Goal: Task Accomplishment & Management: Manage account settings

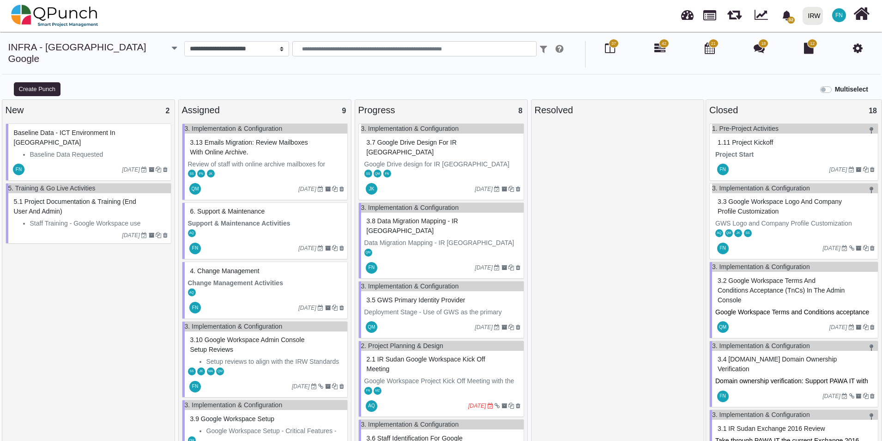
click at [418, 217] on span "3.8 Data Migration Mapping - IR [GEOGRAPHIC_DATA]" at bounding box center [412, 225] width 91 height 17
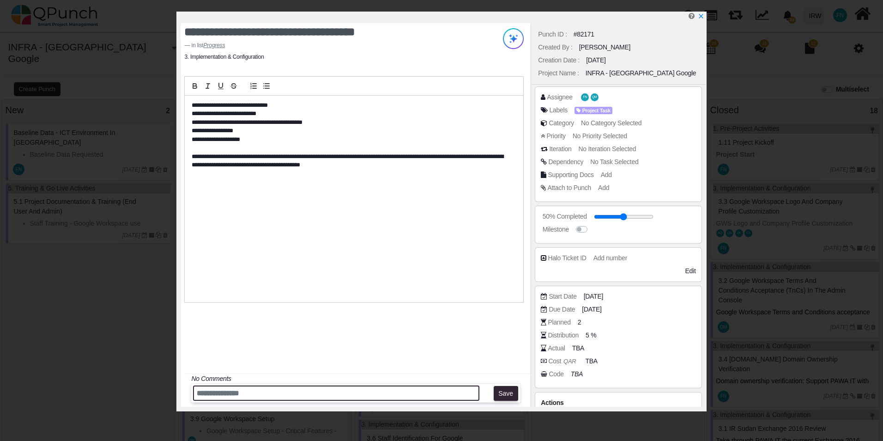
click at [243, 390] on input "text" at bounding box center [336, 392] width 286 height 15
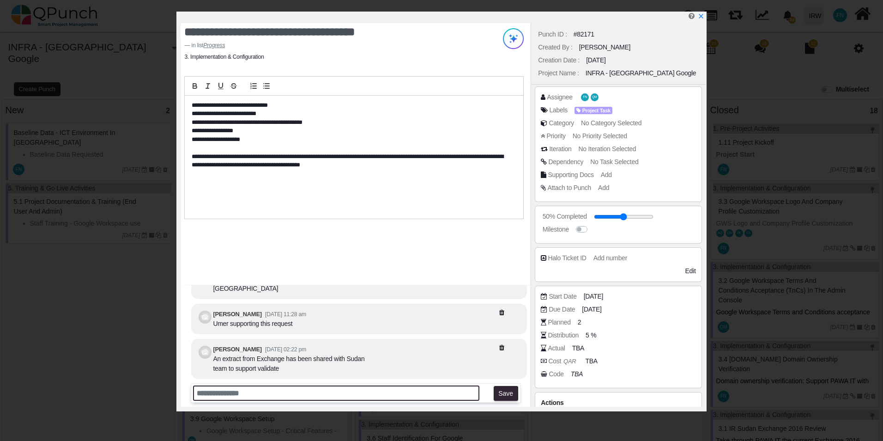
paste input "**********"
drag, startPoint x: 404, startPoint y: 393, endPoint x: 481, endPoint y: 389, distance: 76.8
click at [481, 389] on div "**********" at bounding box center [355, 392] width 329 height 19
type input "**********"
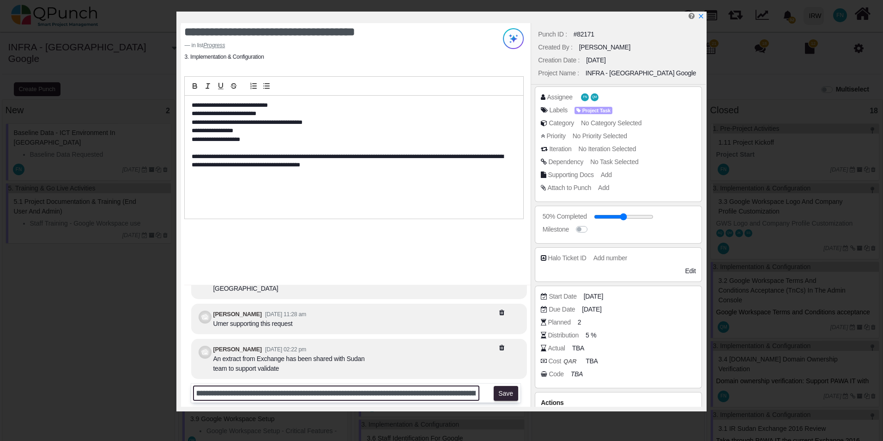
scroll to position [0, 0]
drag, startPoint x: 472, startPoint y: 393, endPoint x: 158, endPoint y: 382, distance: 313.8
click at [158, 382] on div "**********" at bounding box center [441, 220] width 883 height 441
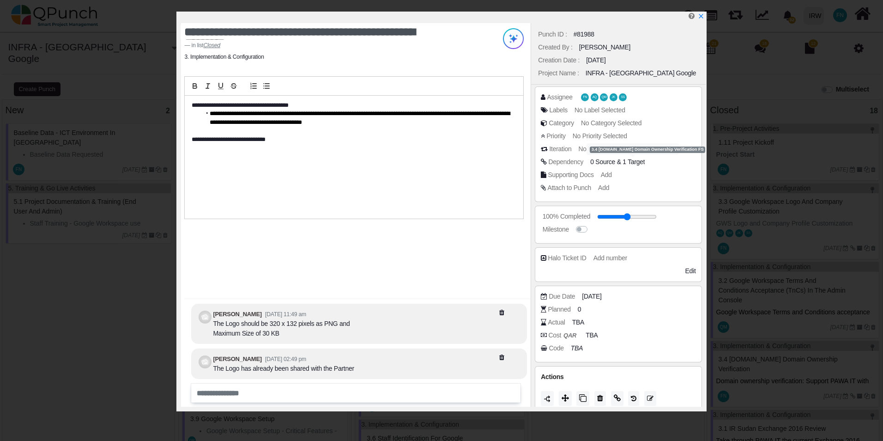
click at [637, 163] on span "1 Target" at bounding box center [634, 161] width 22 height 7
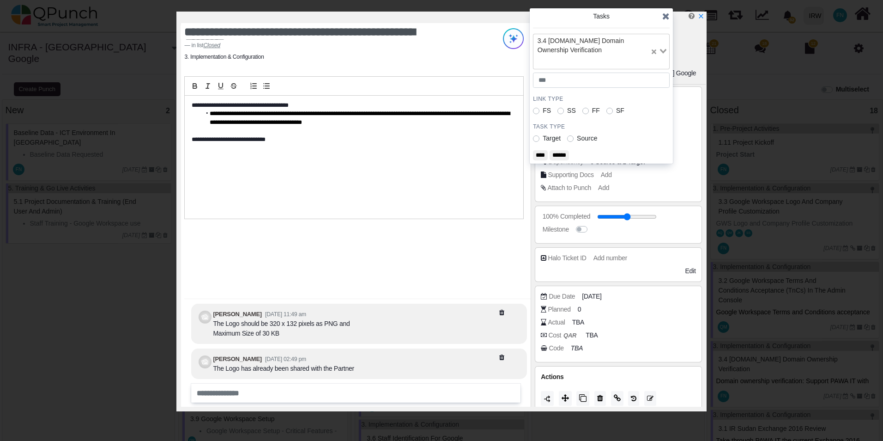
click at [666, 15] on icon at bounding box center [665, 16] width 7 height 9
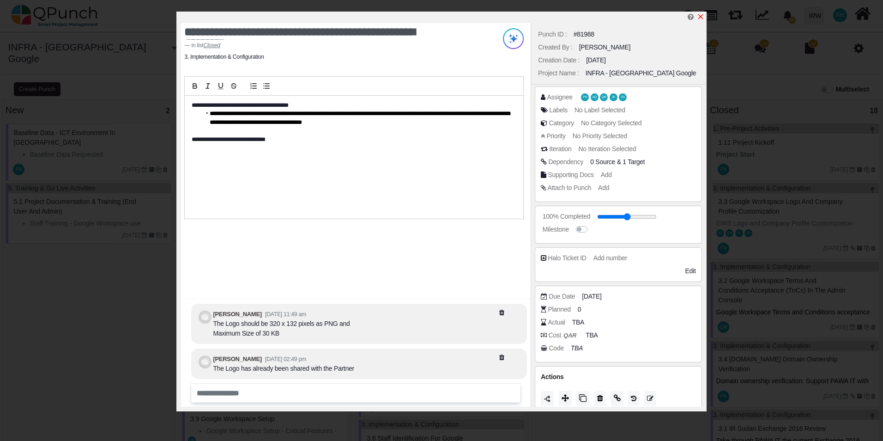
click at [703, 16] on icon "x" at bounding box center [700, 16] width 7 height 7
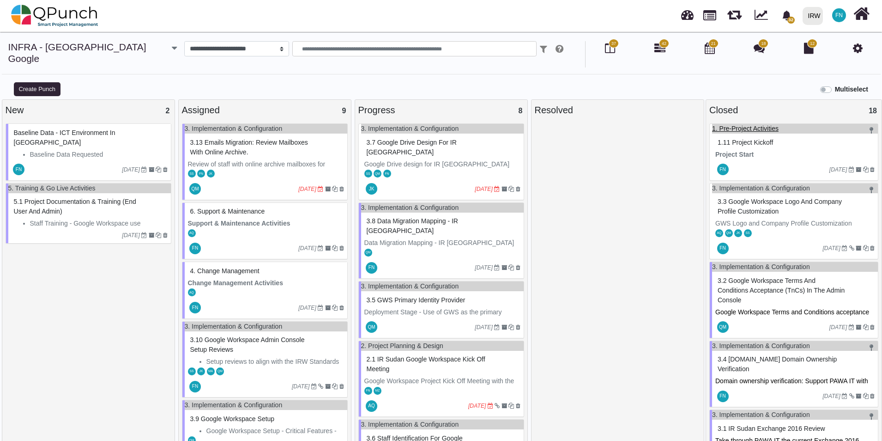
click at [761, 125] on link "1. Pre-Project Activities" at bounding box center [745, 128] width 67 height 7
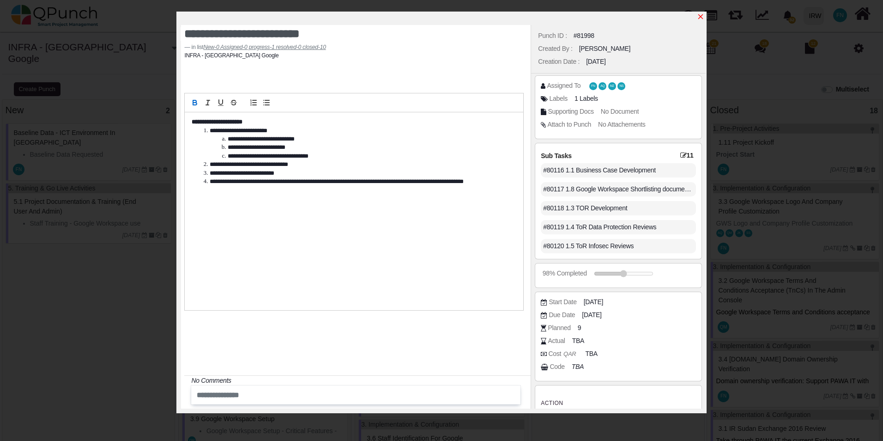
click at [699, 15] on icon "x" at bounding box center [700, 16] width 7 height 7
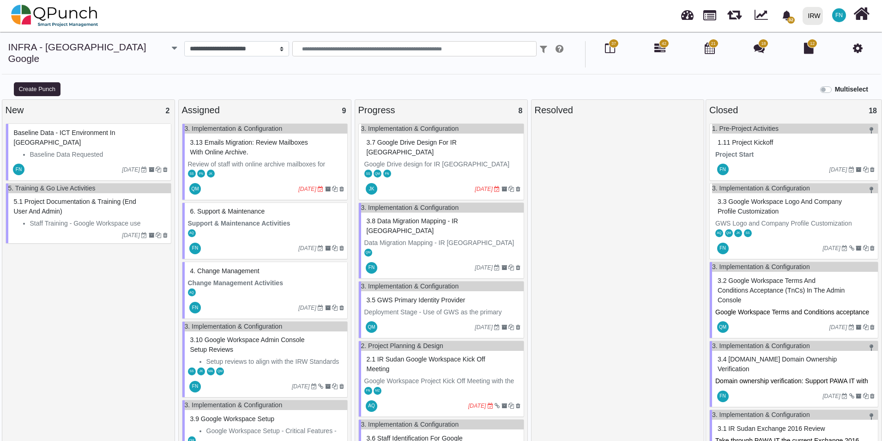
click at [758, 139] on span "1.11 Project Kickoff" at bounding box center [745, 142] width 55 height 7
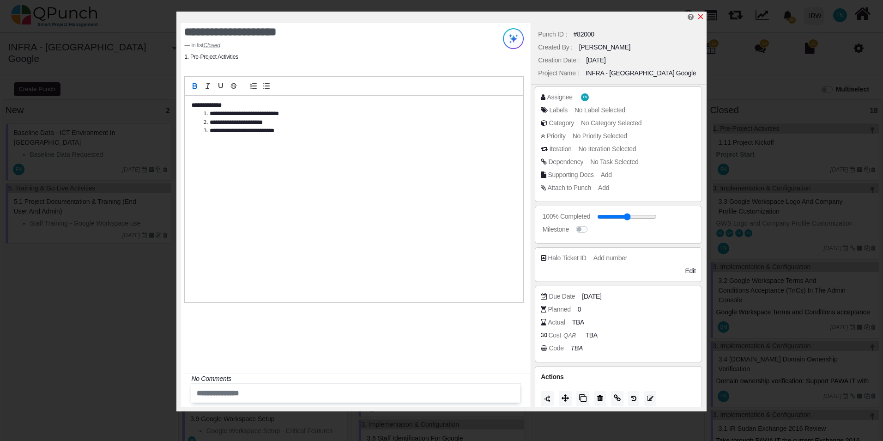
click at [700, 16] on icon "x" at bounding box center [700, 16] width 5 height 5
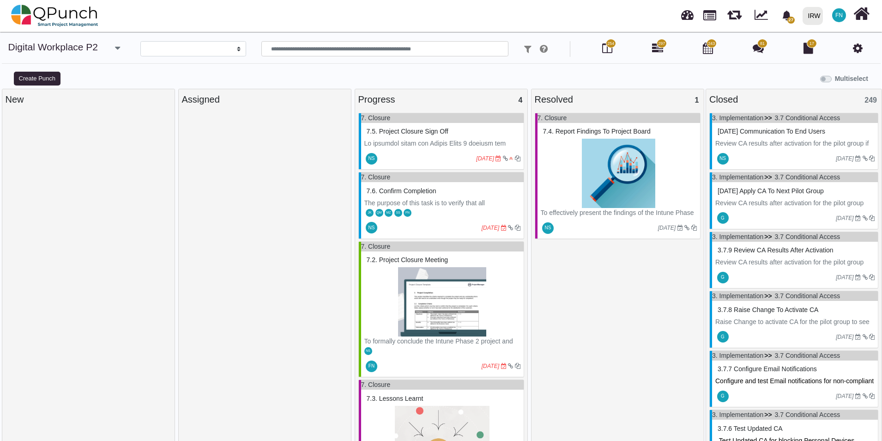
select select
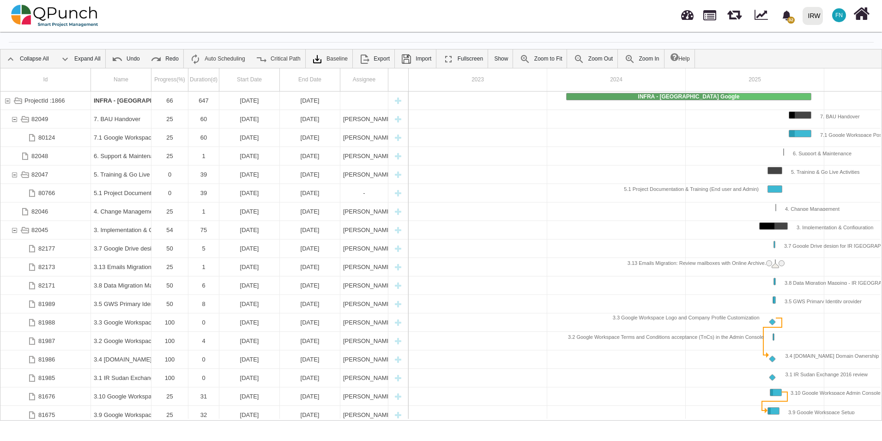
scroll to position [0, 82]
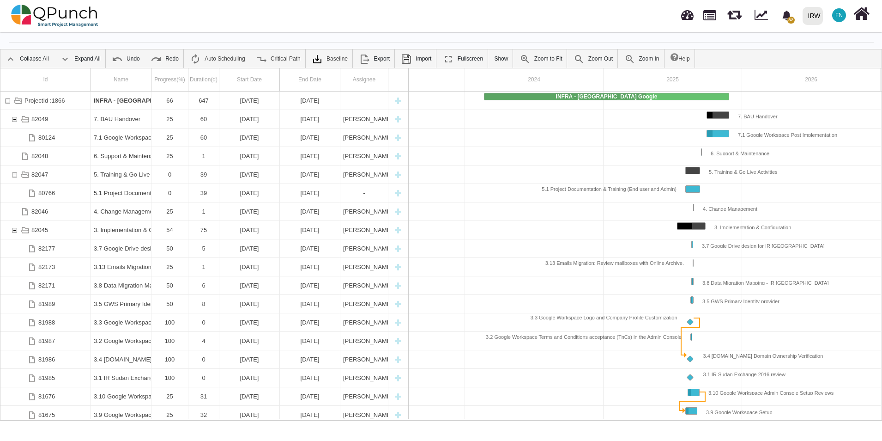
scroll to position [30, 0]
drag, startPoint x: 149, startPoint y: 61, endPoint x: 243, endPoint y: 77, distance: 95.1
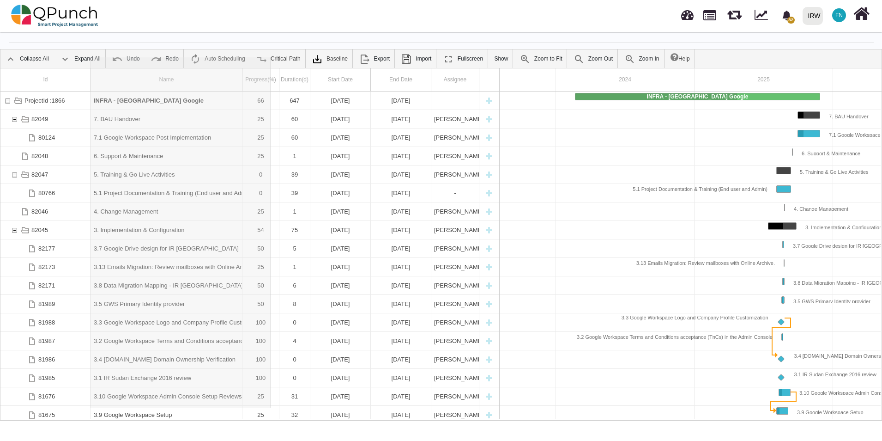
drag, startPoint x: 243, startPoint y: 70, endPoint x: 283, endPoint y: 72, distance: 39.3
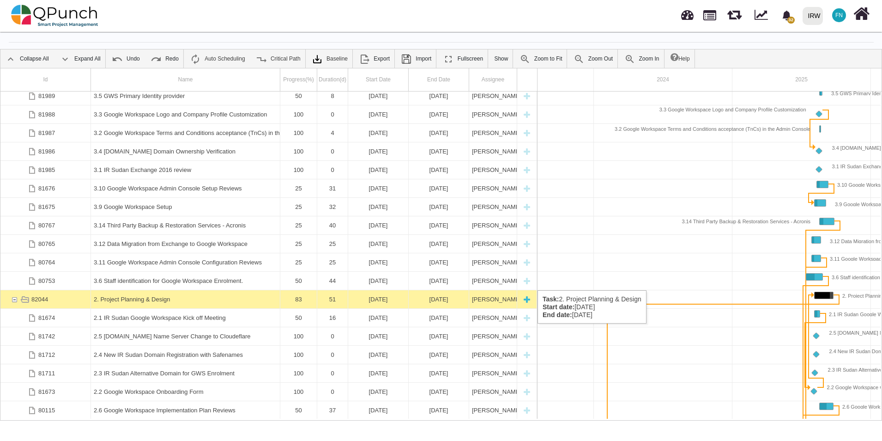
scroll to position [374, 0]
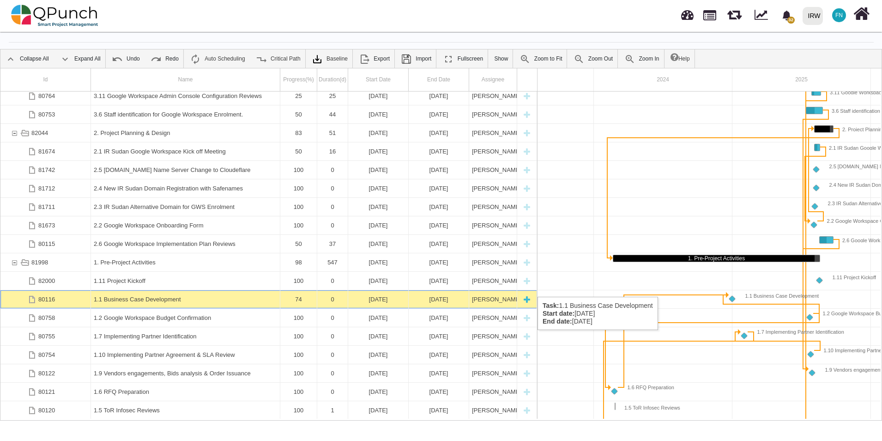
click at [172, 290] on div "1.1 Business Case Development" at bounding box center [185, 299] width 183 height 18
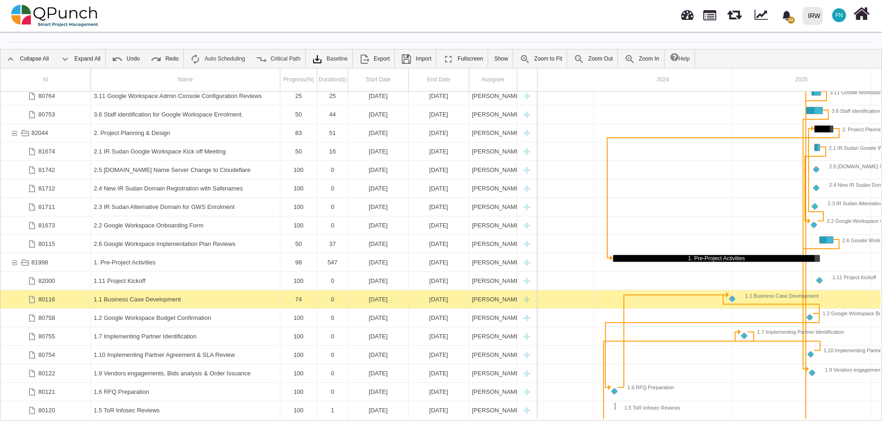
scroll to position [0, 211]
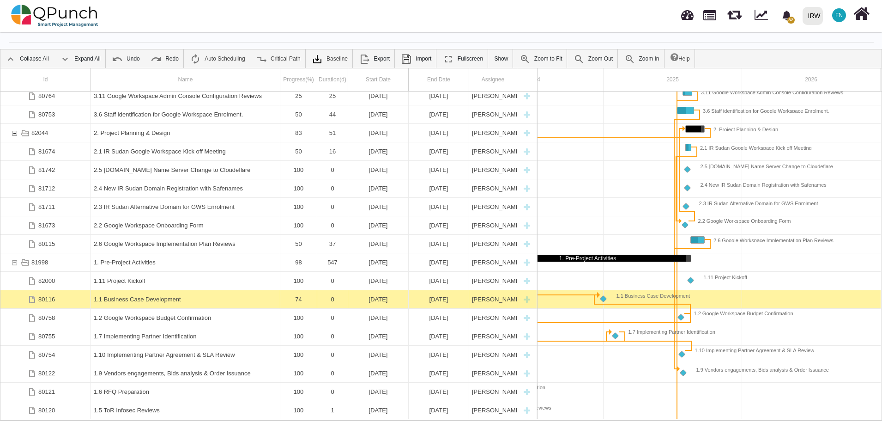
click at [172, 290] on div "1.1 Business Case Development" at bounding box center [185, 299] width 183 height 18
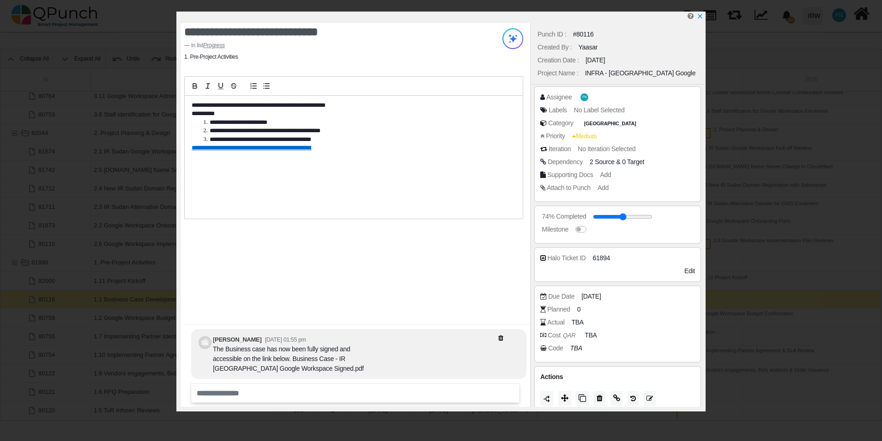
click at [633, 161] on span "0 Target" at bounding box center [633, 161] width 22 height 7
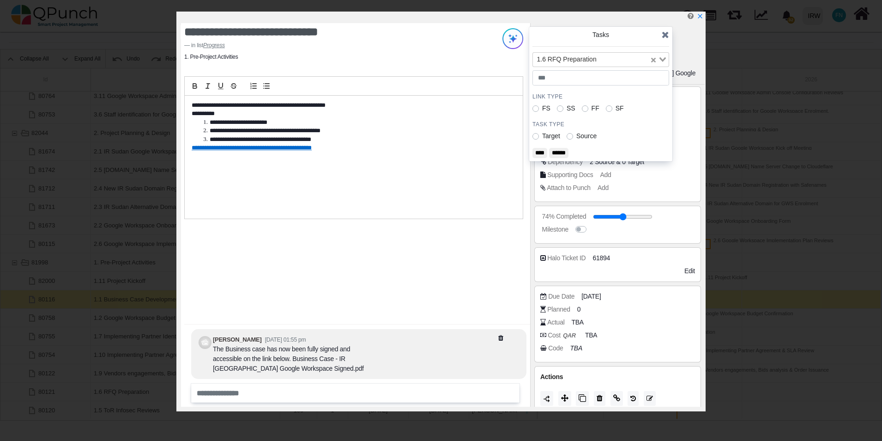
click at [654, 60] on icon "Clear Selected" at bounding box center [653, 60] width 5 height 5
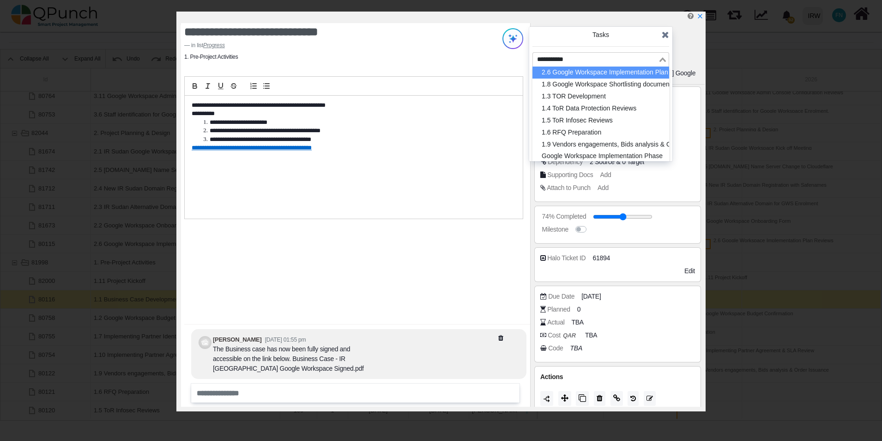
click at [665, 60] on icon "Search for option" at bounding box center [663, 59] width 6 height 5
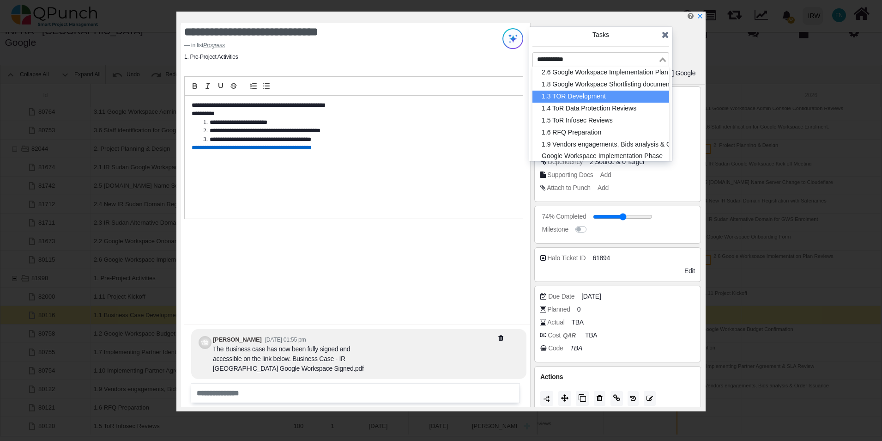
scroll to position [0, 0]
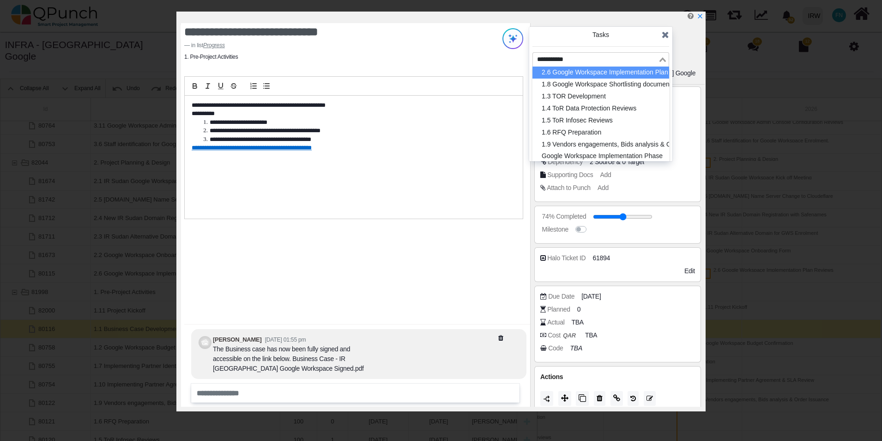
click at [667, 37] on icon at bounding box center [665, 34] width 7 height 9
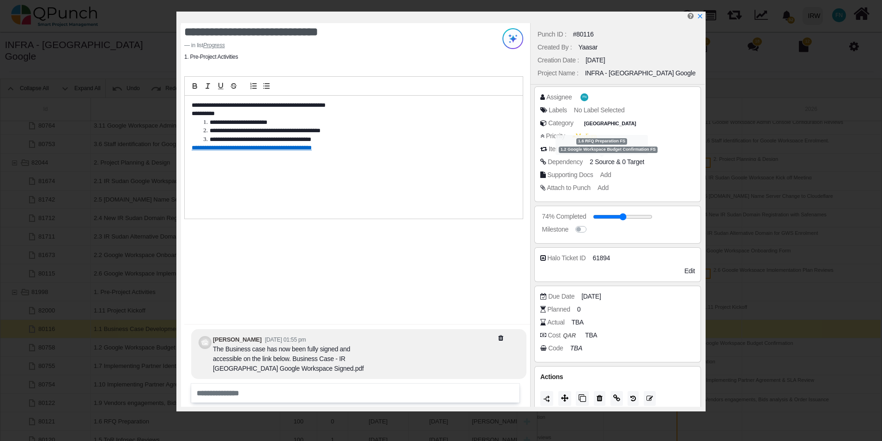
click at [600, 159] on span "2 Source" at bounding box center [602, 161] width 25 height 7
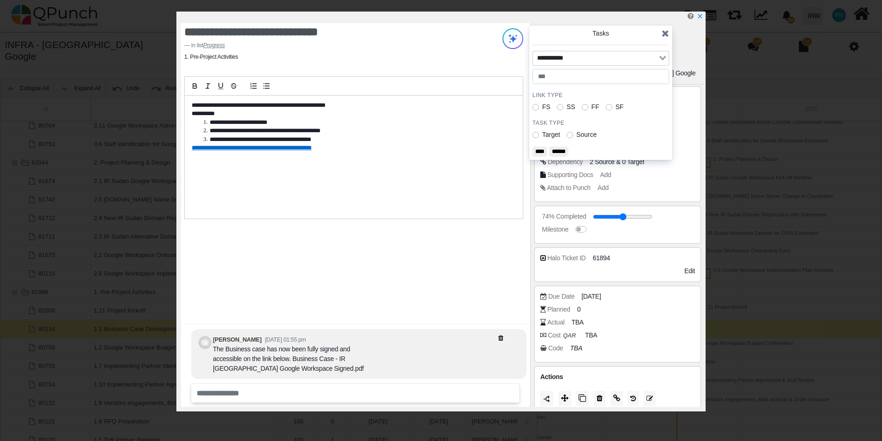
click at [667, 34] on icon at bounding box center [665, 33] width 7 height 9
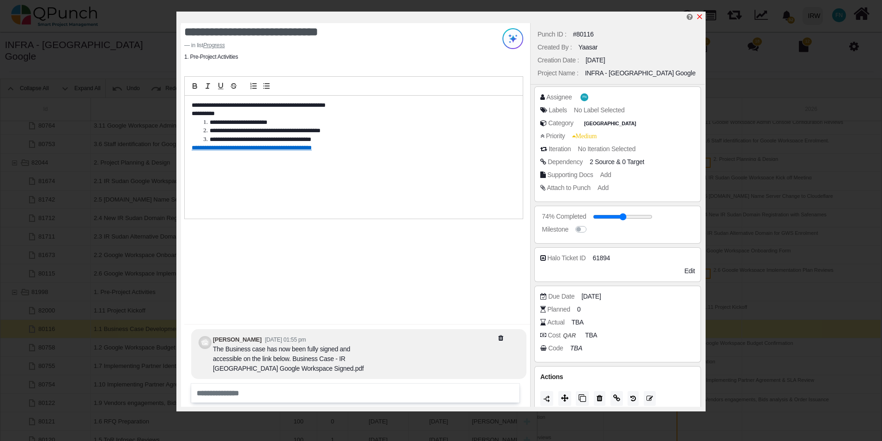
click at [700, 16] on icon "x" at bounding box center [699, 16] width 7 height 7
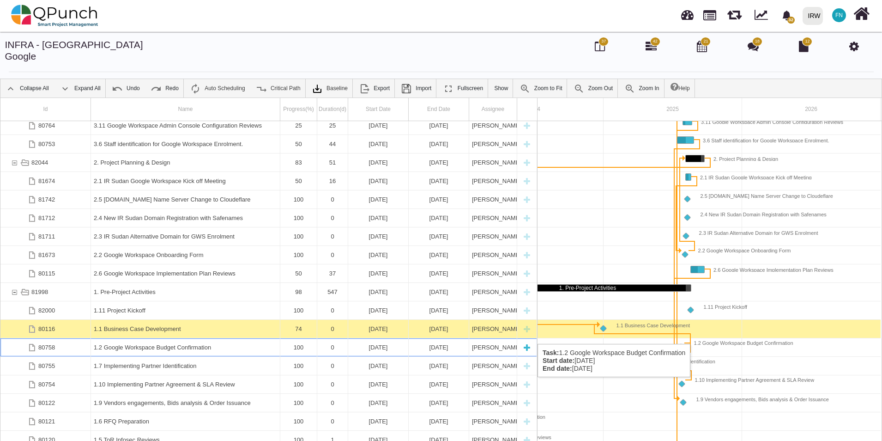
click at [175, 338] on div "1.2 Google Workspace Budget Confirmation" at bounding box center [185, 347] width 183 height 18
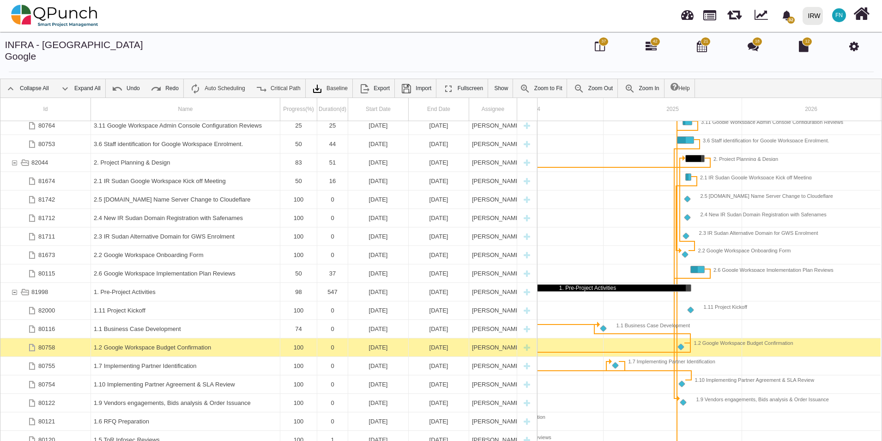
click at [175, 338] on div "1.2 Google Workspace Budget Confirmation" at bounding box center [185, 347] width 183 height 18
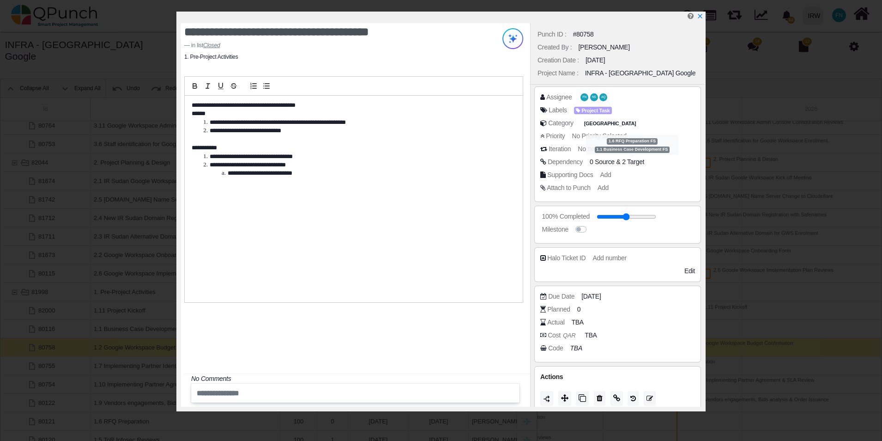
click at [630, 163] on span "2 Target" at bounding box center [633, 161] width 22 height 7
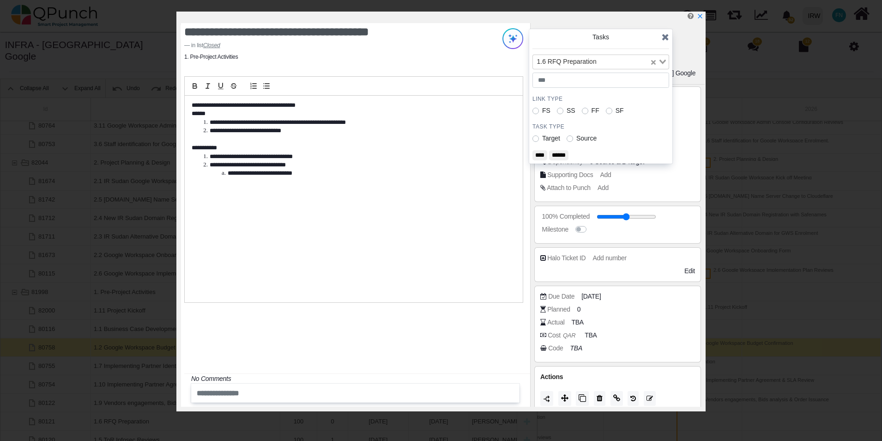
click at [653, 62] on icon "Clear Selected" at bounding box center [653, 62] width 5 height 5
click at [662, 62] on icon "Search for option" at bounding box center [663, 62] width 6 height 5
click at [665, 36] on icon at bounding box center [665, 36] width 7 height 9
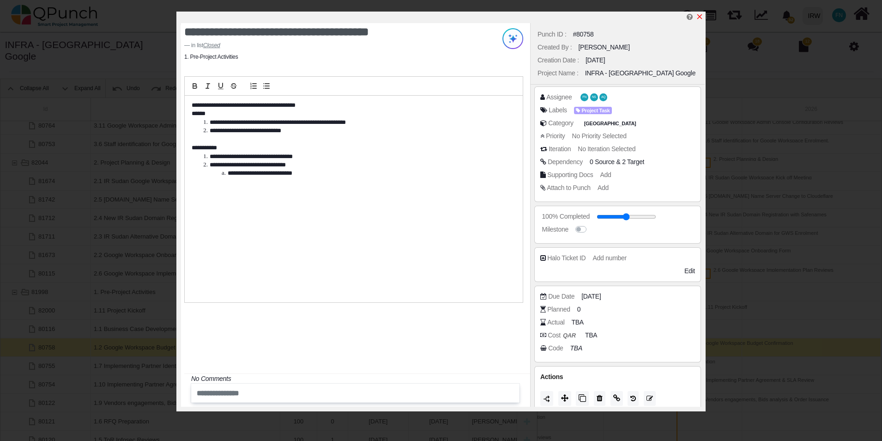
click at [699, 17] on icon "x" at bounding box center [699, 16] width 5 height 5
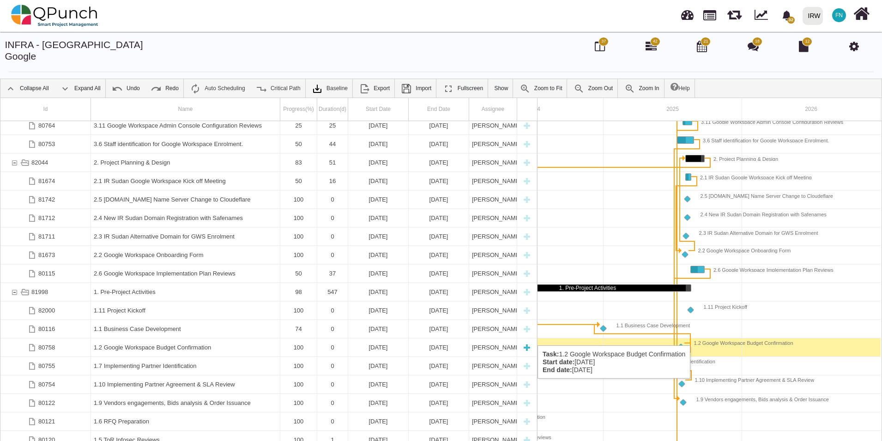
click at [163, 338] on div "1.2 Google Workspace Budget Confirmation" at bounding box center [185, 347] width 183 height 18
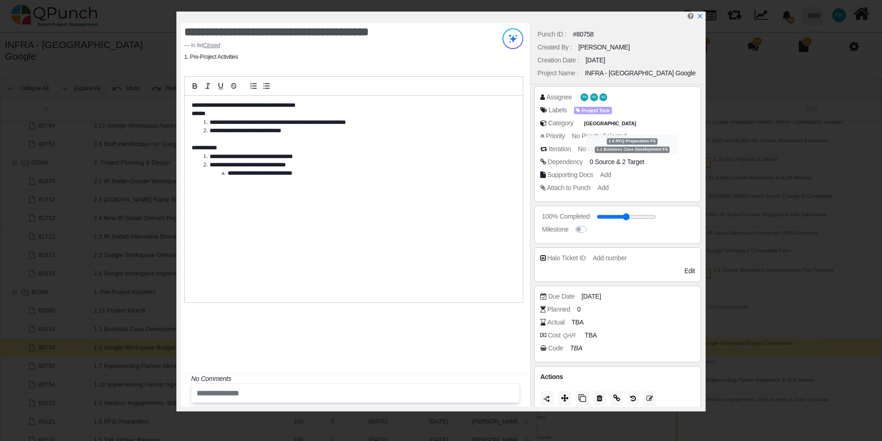
click at [633, 164] on span "2 Target" at bounding box center [633, 161] width 22 height 7
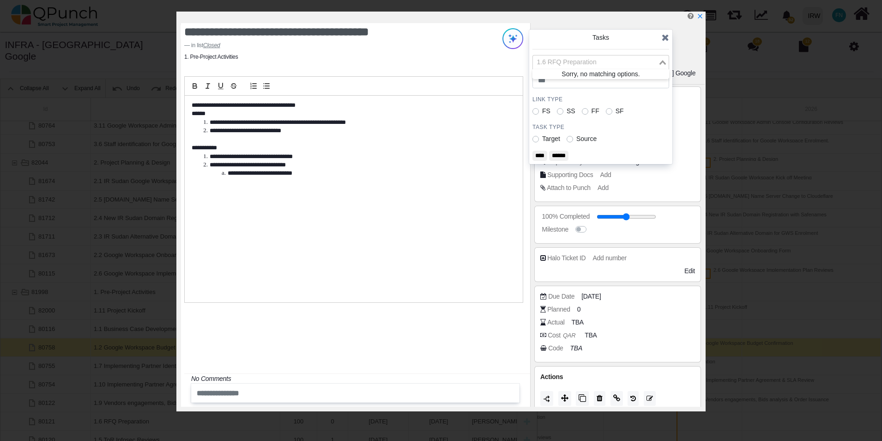
click at [661, 62] on icon "Search for option" at bounding box center [663, 62] width 6 height 5
click at [621, 61] on input "Search for option" at bounding box center [595, 62] width 123 height 10
click at [666, 40] on icon at bounding box center [665, 37] width 7 height 9
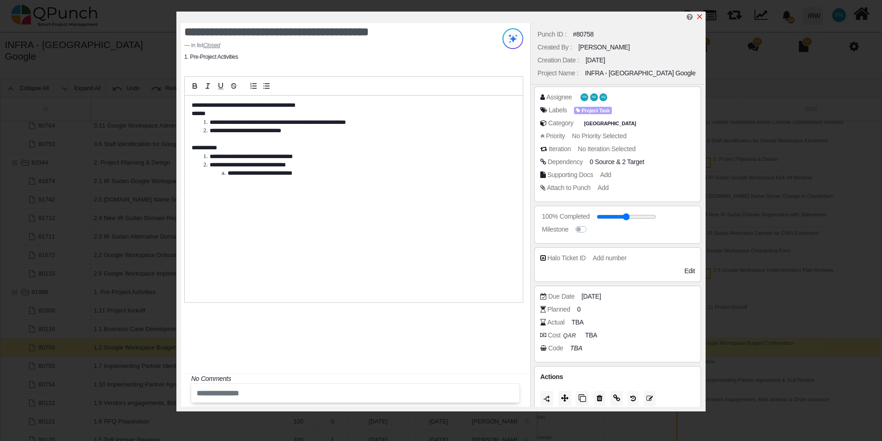
click at [701, 16] on icon "x" at bounding box center [699, 16] width 5 height 5
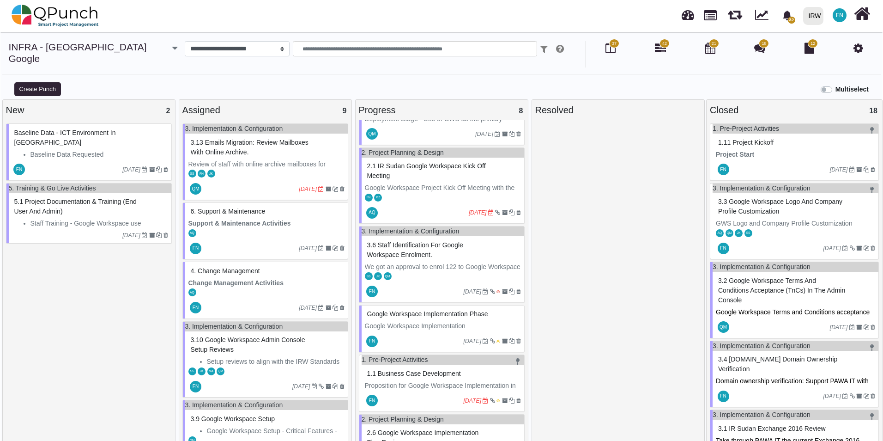
scroll to position [218, 0]
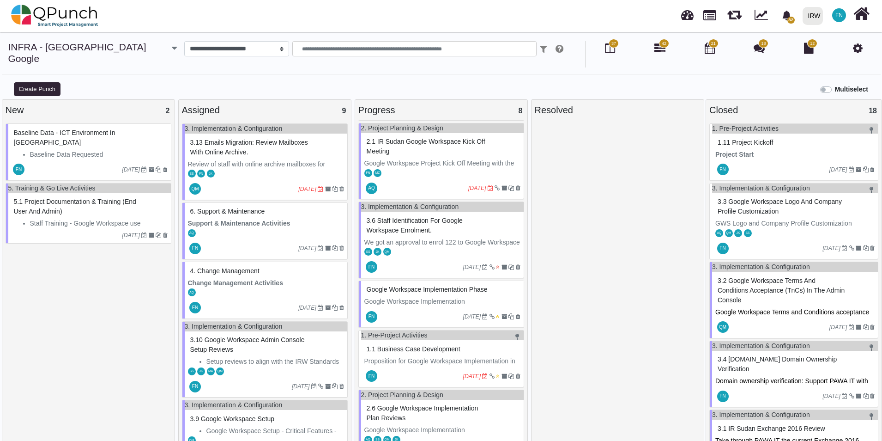
click at [418, 345] on span "1.1 Business Case Development" at bounding box center [414, 348] width 94 height 7
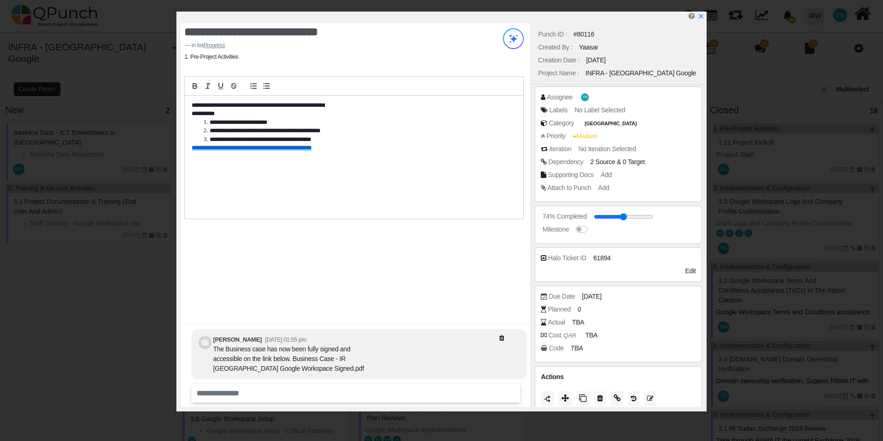
click at [631, 164] on span "0 Target" at bounding box center [634, 161] width 22 height 7
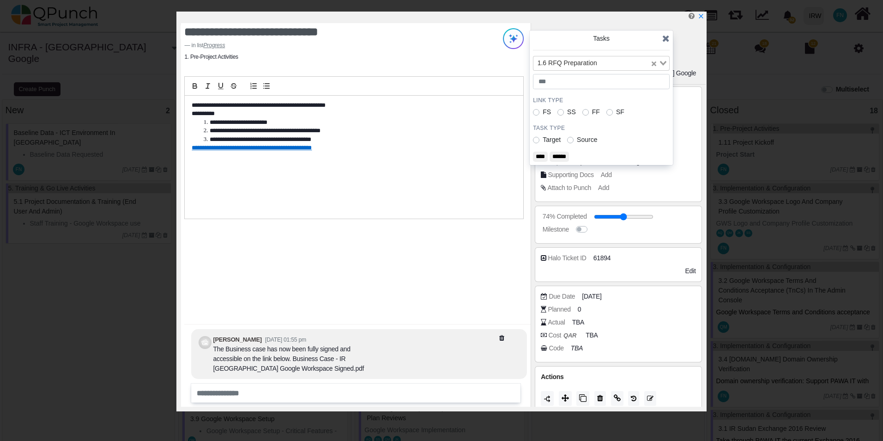
click at [654, 61] on button "Clear Selected" at bounding box center [654, 63] width 5 height 9
click at [663, 63] on icon "Search for option" at bounding box center [663, 63] width 6 height 5
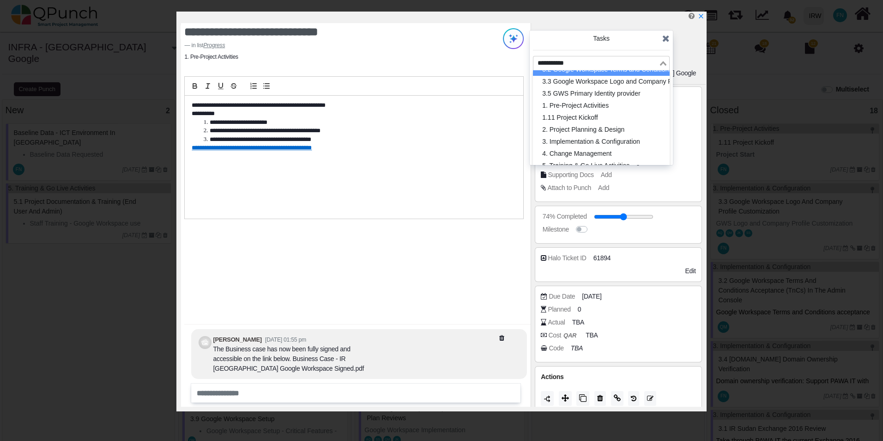
scroll to position [338, 0]
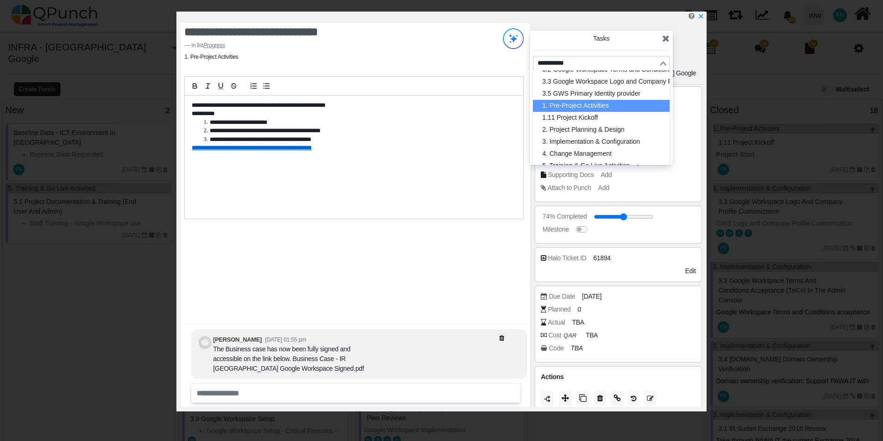
click at [630, 100] on li "1. Pre-Project Activities" at bounding box center [601, 106] width 137 height 12
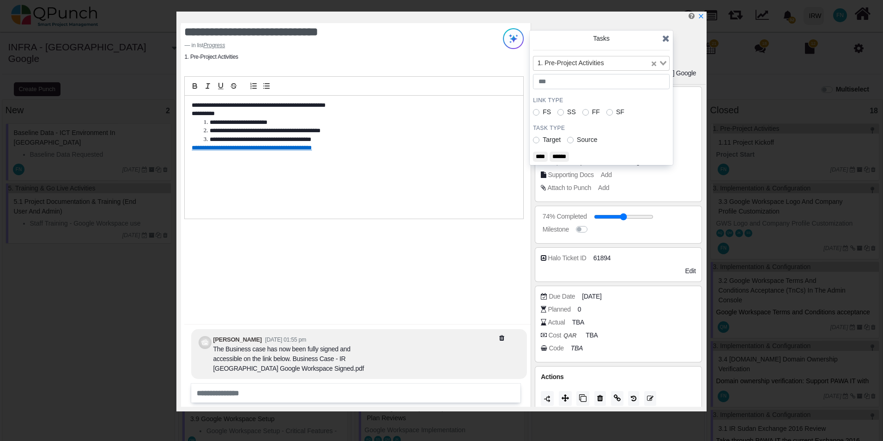
click at [544, 154] on input "****" at bounding box center [540, 157] width 15 height 10
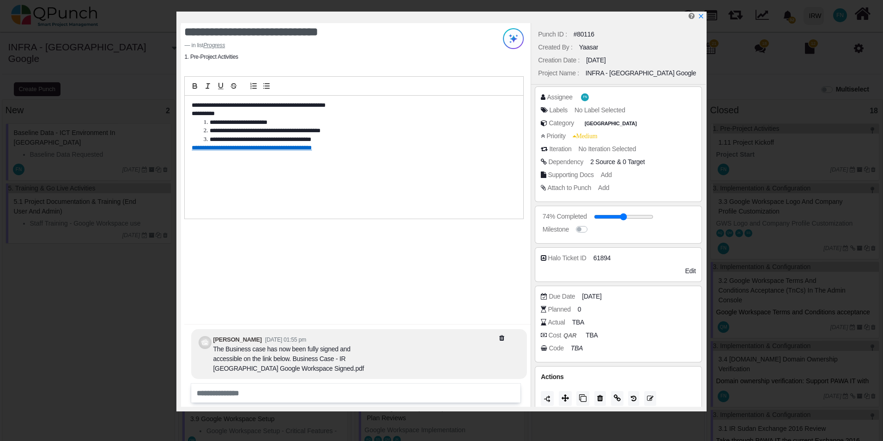
scroll to position [209, 0]
click at [701, 18] on icon "x" at bounding box center [700, 16] width 5 height 5
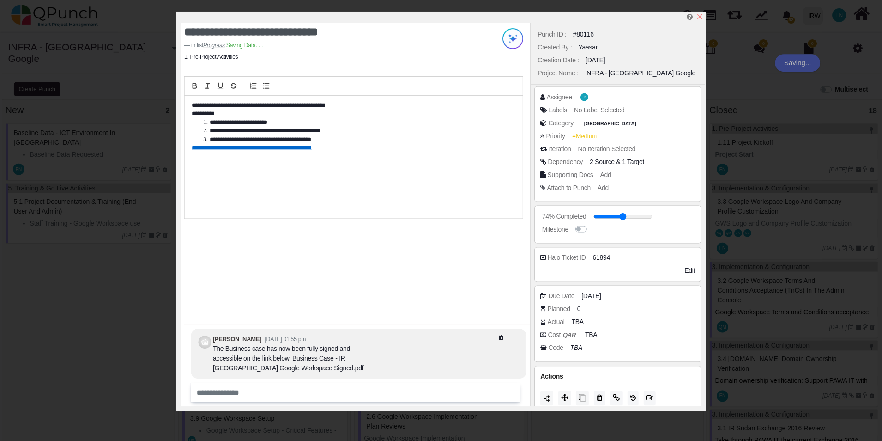
scroll to position [218, 0]
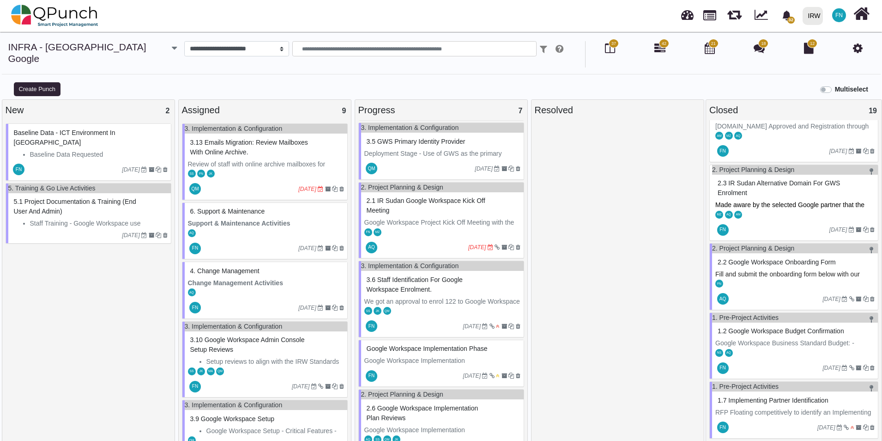
scroll to position [600, 0]
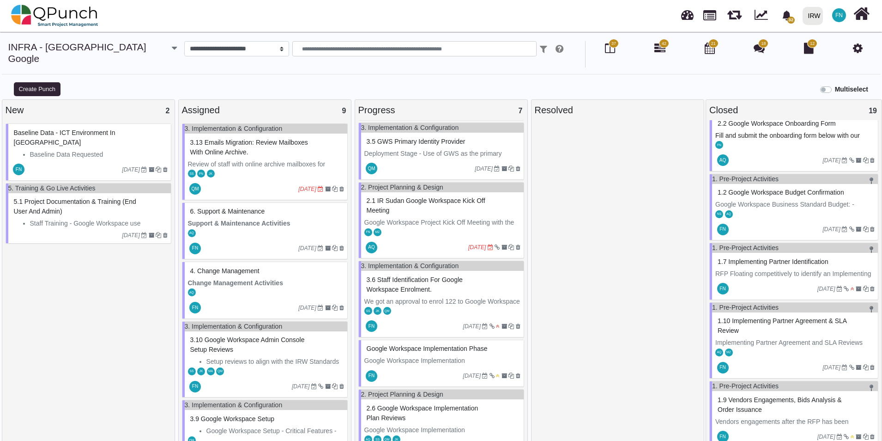
click at [743, 188] on span "1.2 Google Workspace Budget Confirmation" at bounding box center [781, 191] width 127 height 7
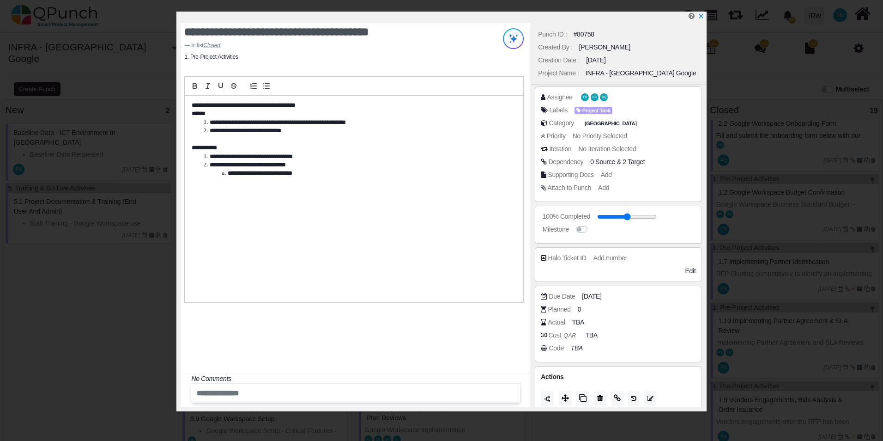
click at [614, 164] on span "0 Source" at bounding box center [602, 161] width 25 height 7
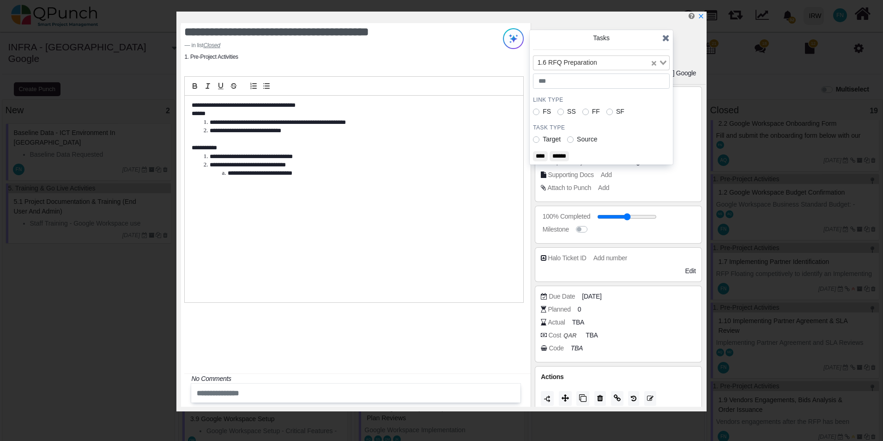
click at [662, 61] on icon "Search for option" at bounding box center [663, 63] width 6 height 5
click at [654, 66] on input "Search for option" at bounding box center [595, 63] width 123 height 10
drag, startPoint x: 632, startPoint y: 120, endPoint x: 638, endPoint y: 118, distance: 6.0
click at [634, 119] on div "1.6 RFQ Preparation Loading... Sorry, no matching options. Link Type FS SS FF S…" at bounding box center [601, 108] width 137 height 106
click at [653, 63] on icon "Clear Selected" at bounding box center [654, 63] width 5 height 5
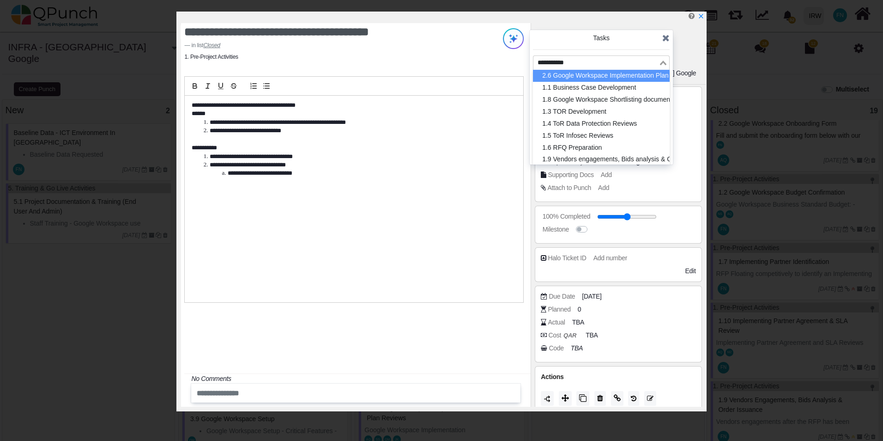
click at [666, 64] on div "Loading..." at bounding box center [664, 62] width 11 height 12
click at [613, 88] on li "1.1 Business Case Development" at bounding box center [601, 88] width 137 height 12
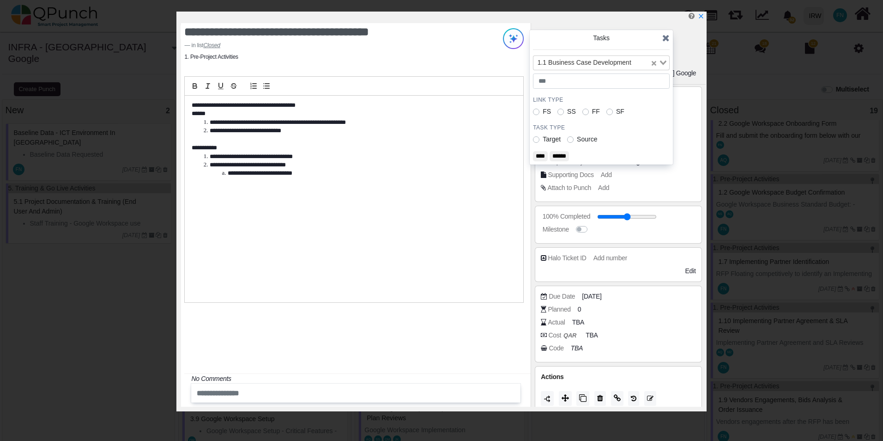
click at [540, 156] on input "****" at bounding box center [540, 156] width 15 height 10
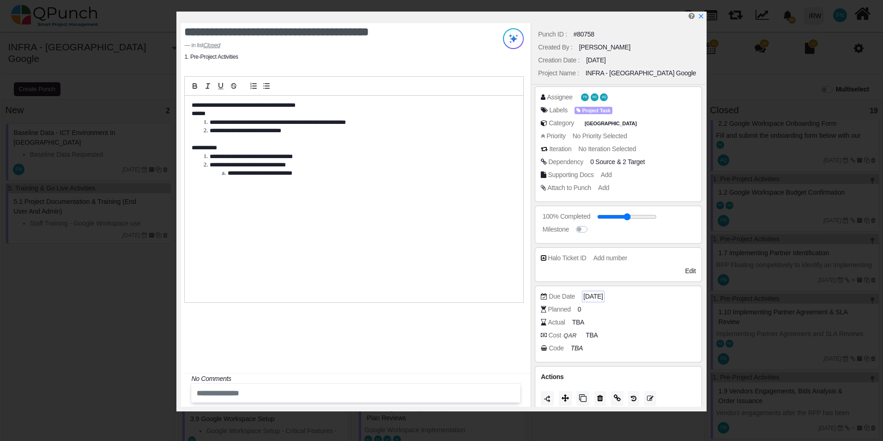
click at [603, 298] on span "24-07-2025" at bounding box center [592, 296] width 19 height 10
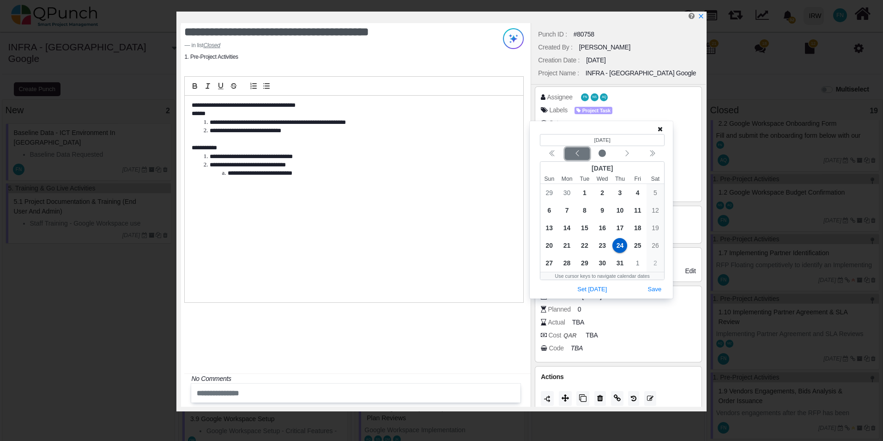
click at [579, 156] on icon "chevron left" at bounding box center [577, 153] width 7 height 7
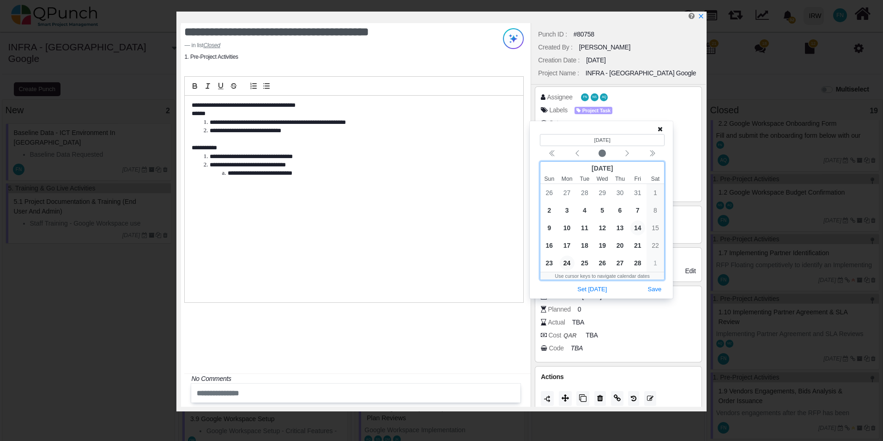
click at [638, 227] on span "14" at bounding box center [637, 227] width 15 height 15
click at [660, 291] on button "Save" at bounding box center [655, 289] width 20 height 12
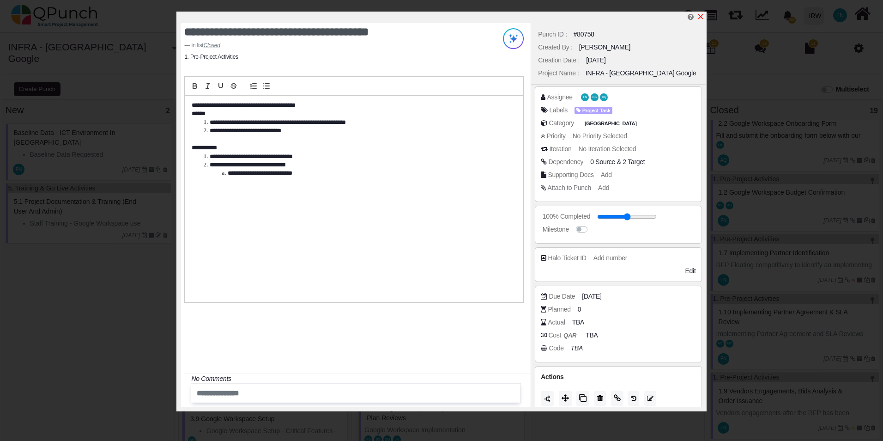
click at [701, 18] on icon "x" at bounding box center [700, 16] width 7 height 7
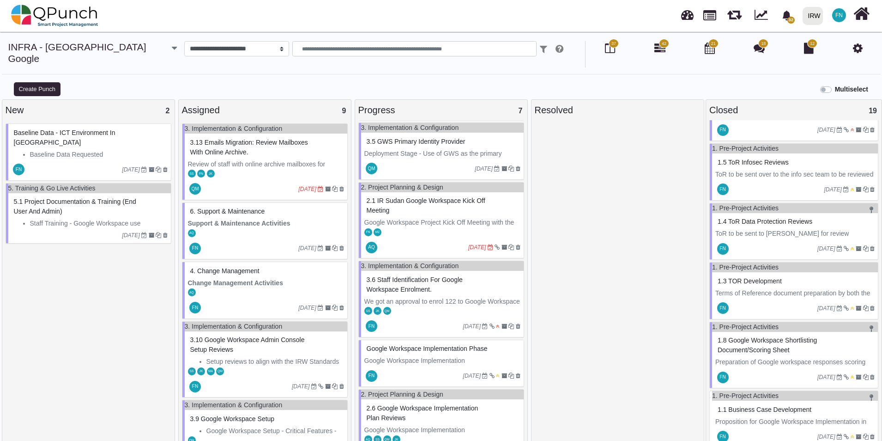
scroll to position [970, 0]
click at [761, 276] on span "1.3 TOR Development" at bounding box center [750, 279] width 64 height 7
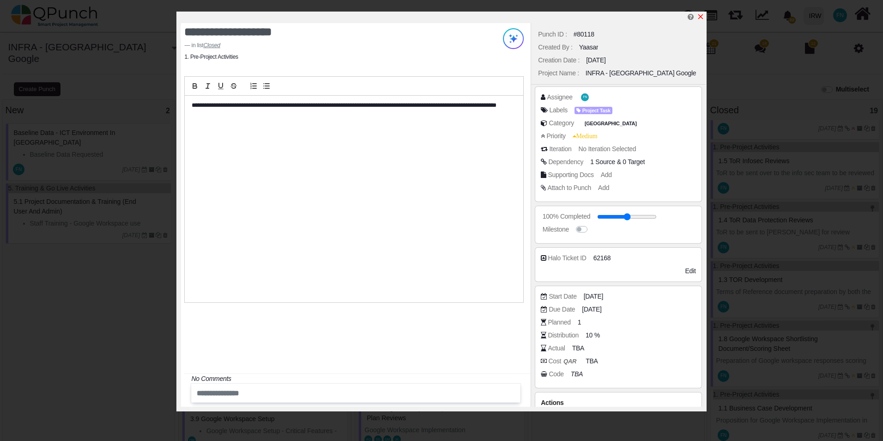
click at [703, 15] on icon "x" at bounding box center [700, 16] width 7 height 7
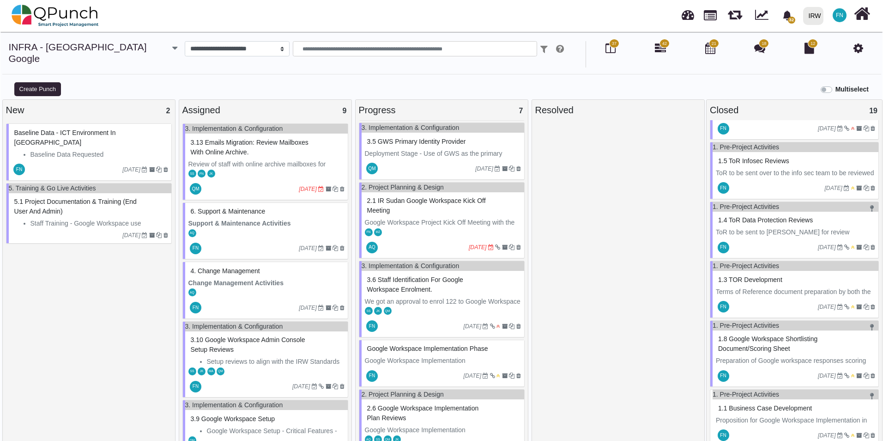
scroll to position [977, 0]
click at [780, 404] on span "1.1 Business Case Development" at bounding box center [765, 407] width 94 height 7
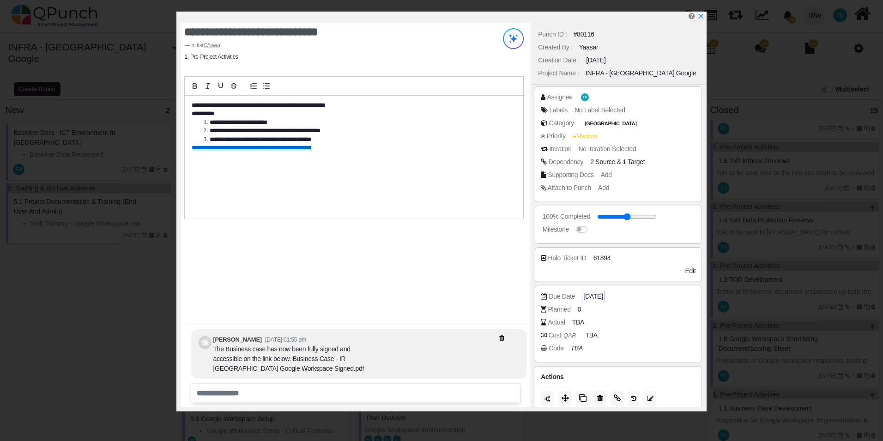
click at [600, 297] on span "01-01-2025" at bounding box center [592, 296] width 19 height 10
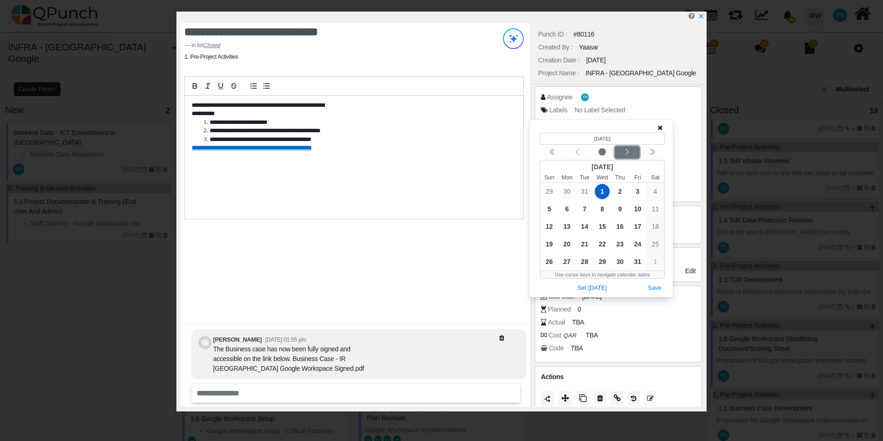
click at [631, 152] on div "Next month" at bounding box center [628, 152] width 22 height 9
click at [586, 261] on span "25" at bounding box center [584, 261] width 15 height 15
click at [661, 289] on button "Save" at bounding box center [655, 288] width 20 height 12
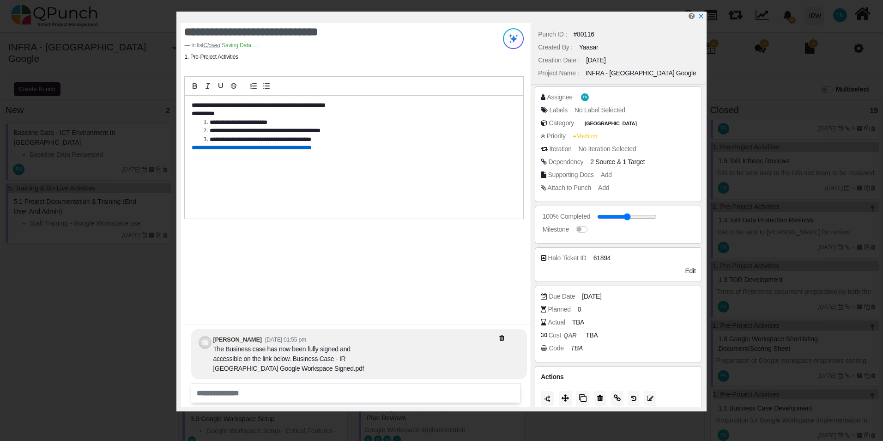
scroll to position [969, 0]
click at [701, 17] on icon "x" at bounding box center [700, 16] width 5 height 5
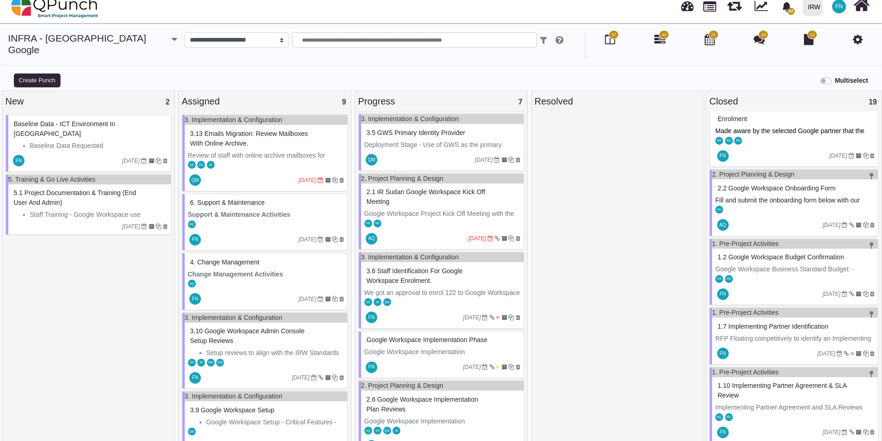
scroll to position [515, 0]
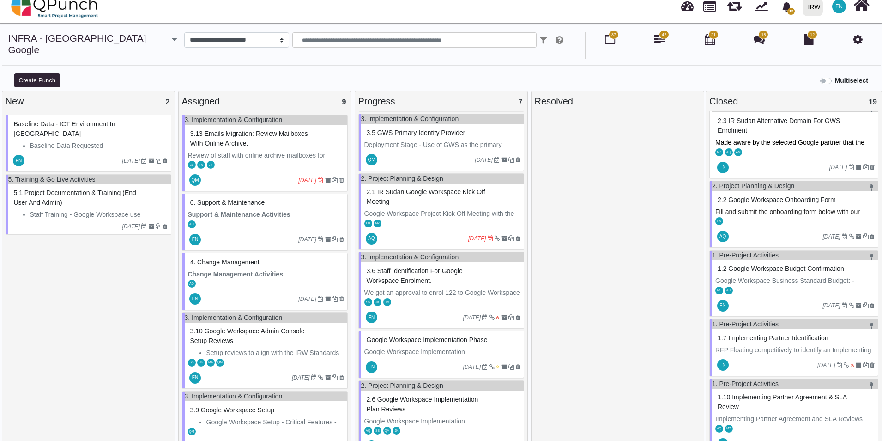
click at [743, 265] on span "1.2 Google Workspace Budget Confirmation" at bounding box center [781, 268] width 127 height 7
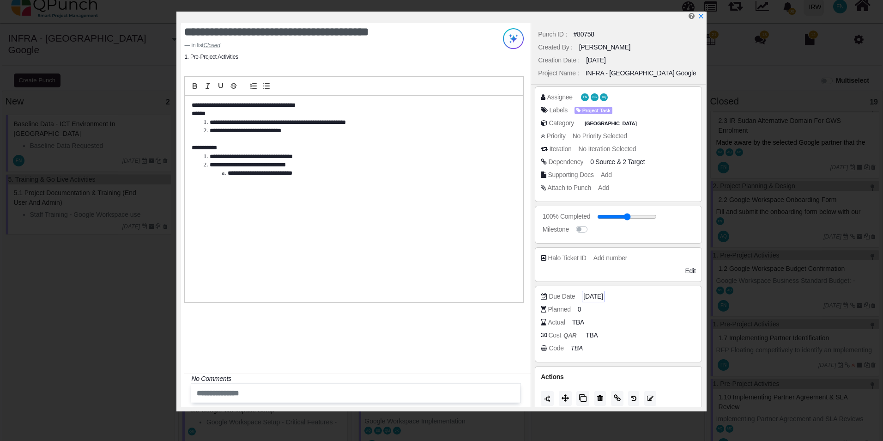
click at [603, 295] on span "14-02-2025" at bounding box center [592, 296] width 19 height 10
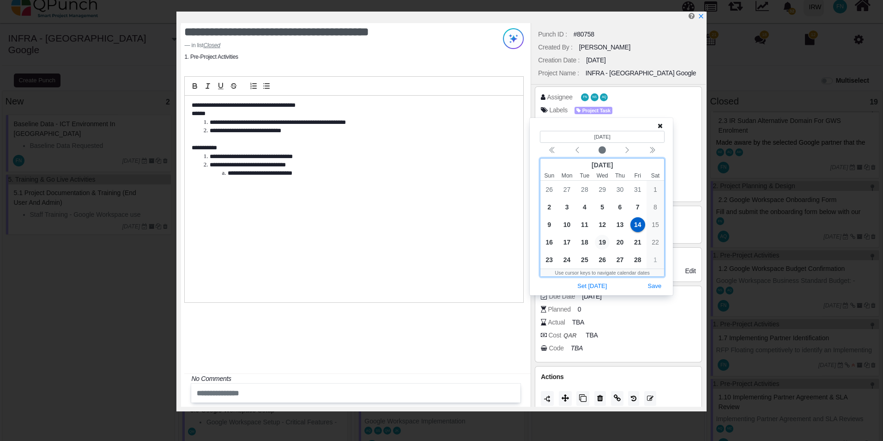
click at [604, 241] on span "19" at bounding box center [602, 242] width 15 height 15
click at [662, 285] on button "Save" at bounding box center [655, 286] width 20 height 12
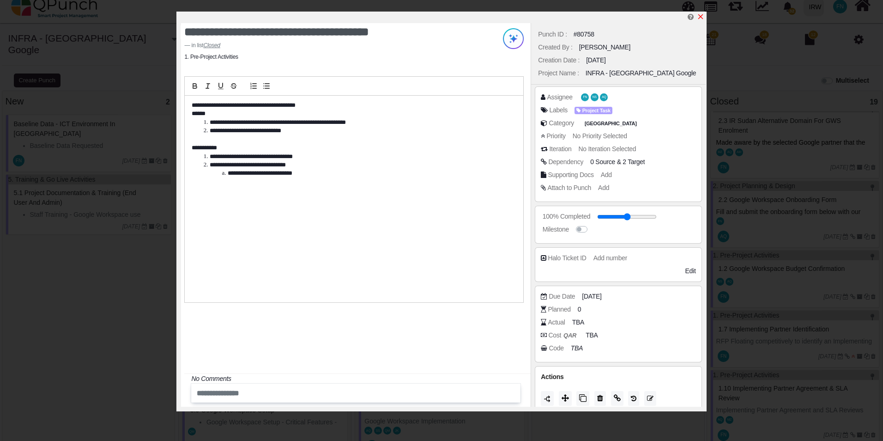
click at [700, 16] on icon "x" at bounding box center [700, 16] width 7 height 7
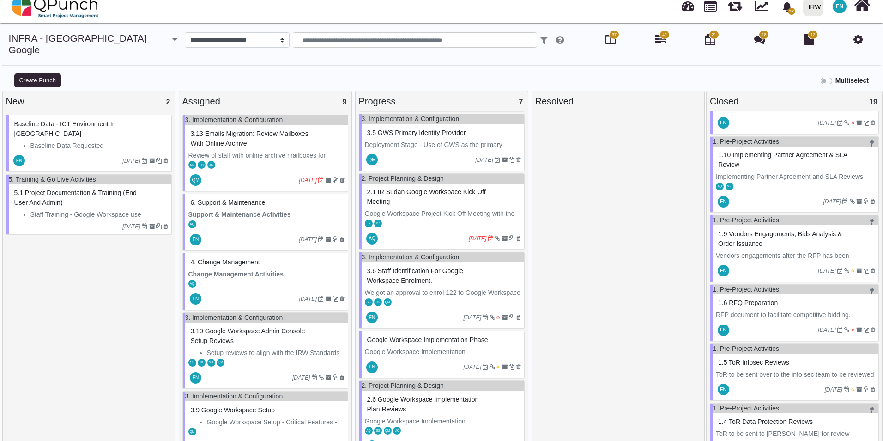
scroll to position [885, 0]
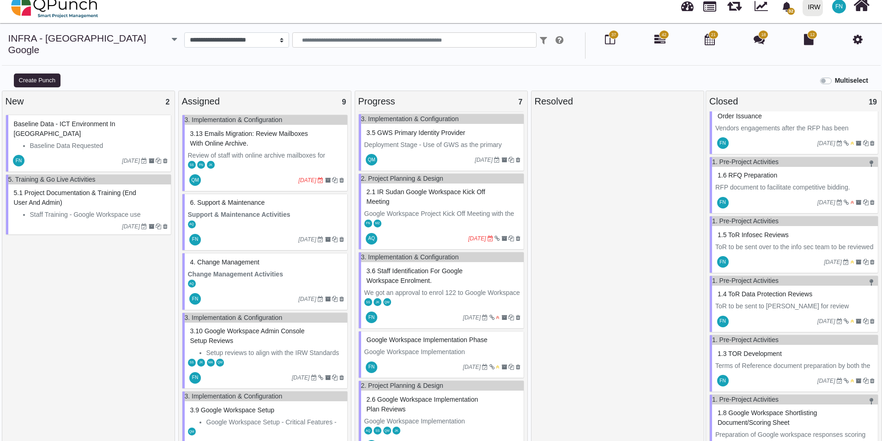
click at [746, 352] on span "1.3 TOR Development" at bounding box center [750, 353] width 64 height 7
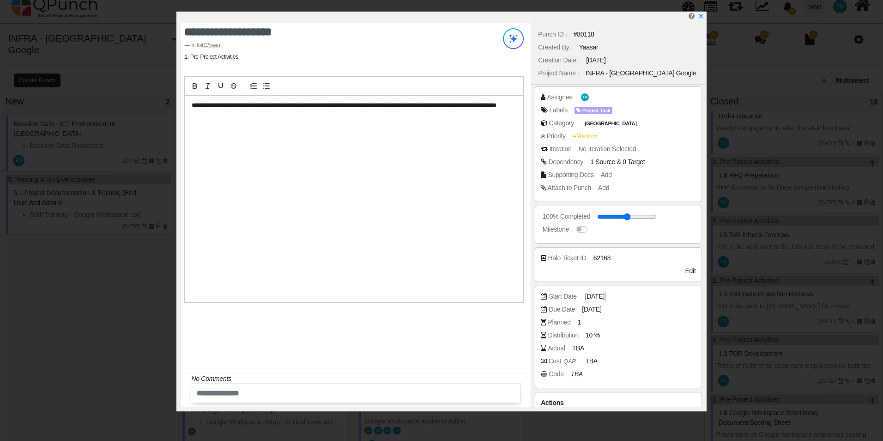
click at [597, 294] on span "[DATE]" at bounding box center [594, 296] width 19 height 10
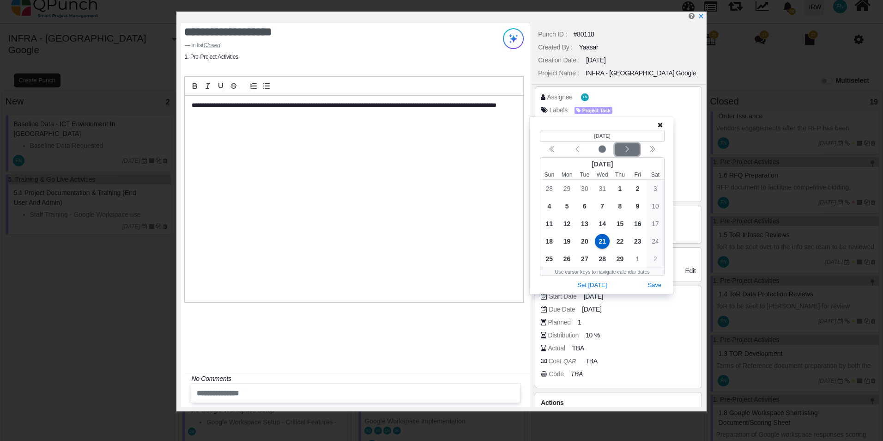
click at [626, 150] on icon "chevron left" at bounding box center [627, 148] width 7 height 7
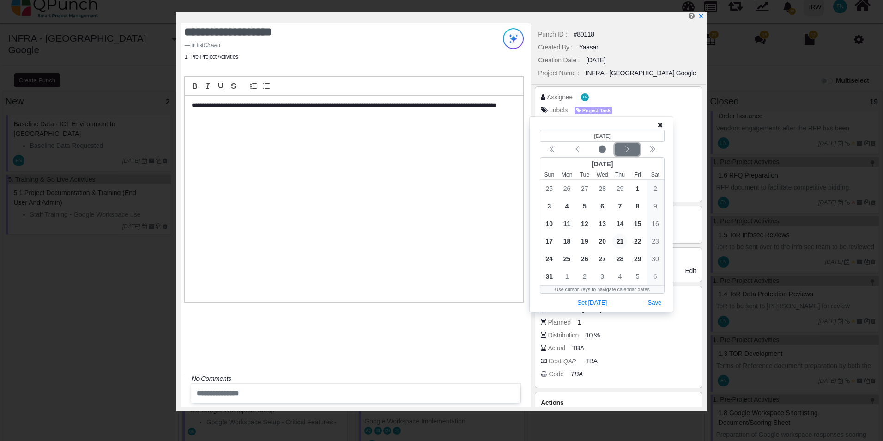
click at [626, 150] on icon "chevron left" at bounding box center [627, 148] width 7 height 7
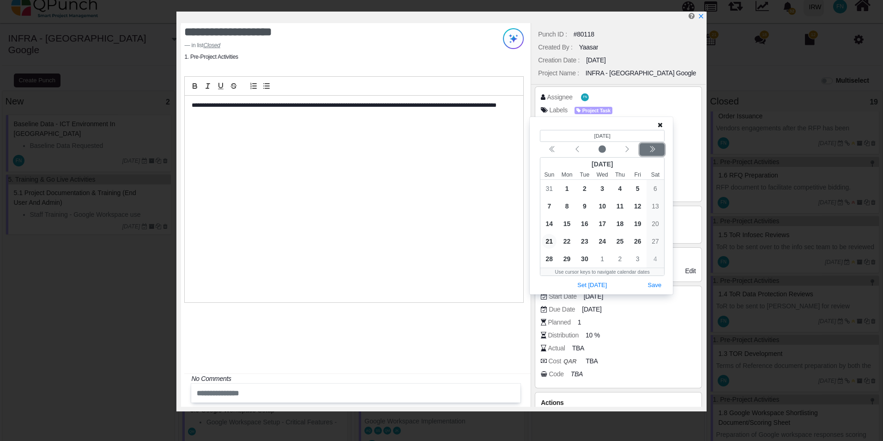
click at [657, 151] on div "Next year" at bounding box center [653, 149] width 22 height 9
click at [583, 151] on div "Previous month" at bounding box center [578, 149] width 22 height 9
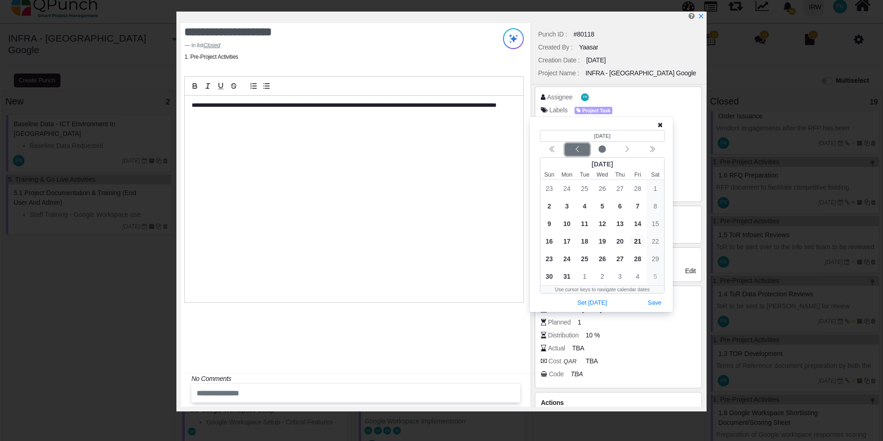
click at [583, 151] on div "Previous month" at bounding box center [578, 149] width 22 height 9
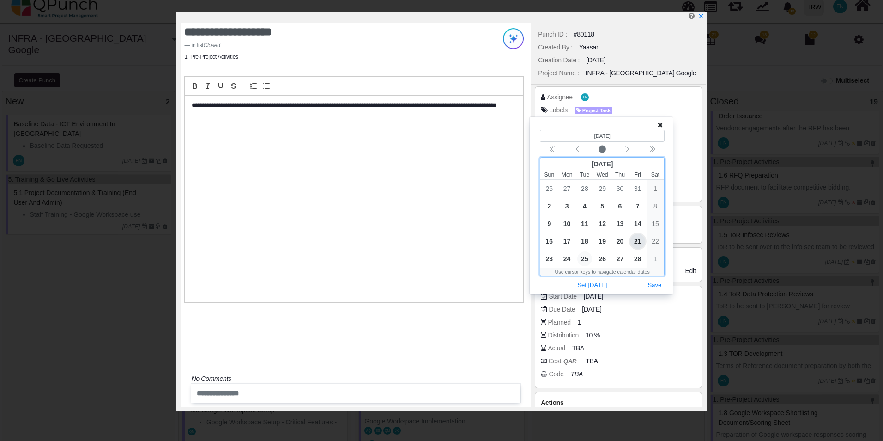
click at [586, 259] on span "25" at bounding box center [584, 258] width 15 height 15
click at [656, 285] on button "Save" at bounding box center [655, 285] width 20 height 12
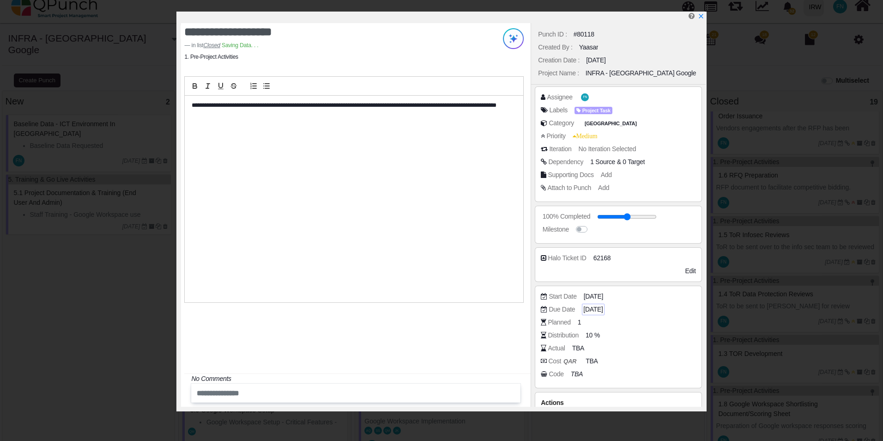
click at [603, 310] on span "[DATE]" at bounding box center [592, 309] width 19 height 10
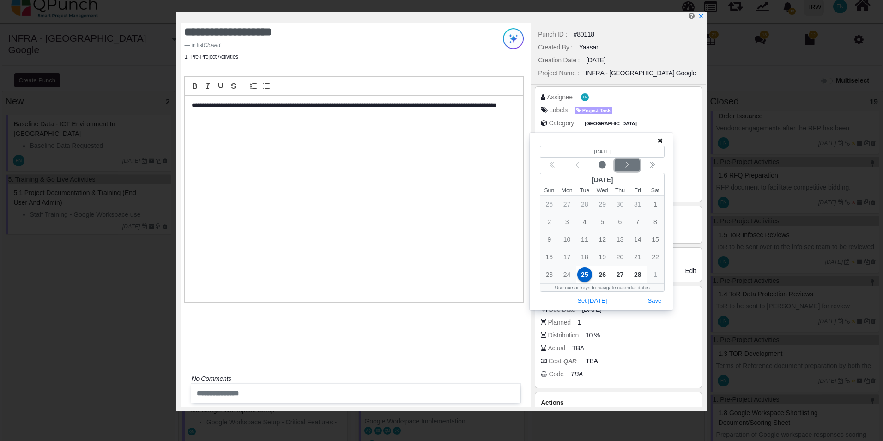
click at [626, 163] on icon "chevron left" at bounding box center [627, 165] width 3 height 6
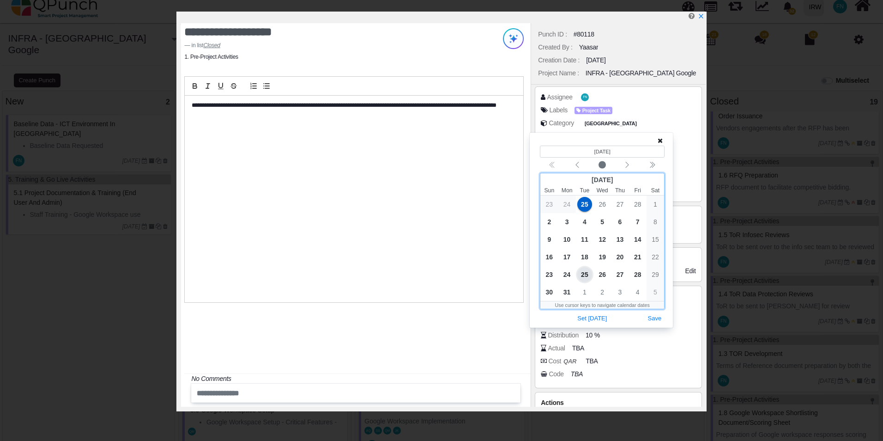
drag, startPoint x: 636, startPoint y: 221, endPoint x: 644, endPoint y: 228, distance: 10.5
click at [635, 221] on span "7" at bounding box center [637, 221] width 15 height 15
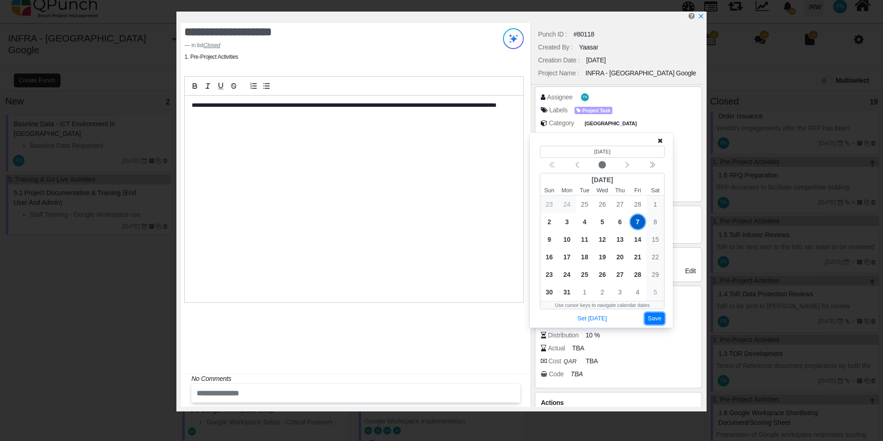
click at [661, 319] on button "Save" at bounding box center [655, 318] width 20 height 12
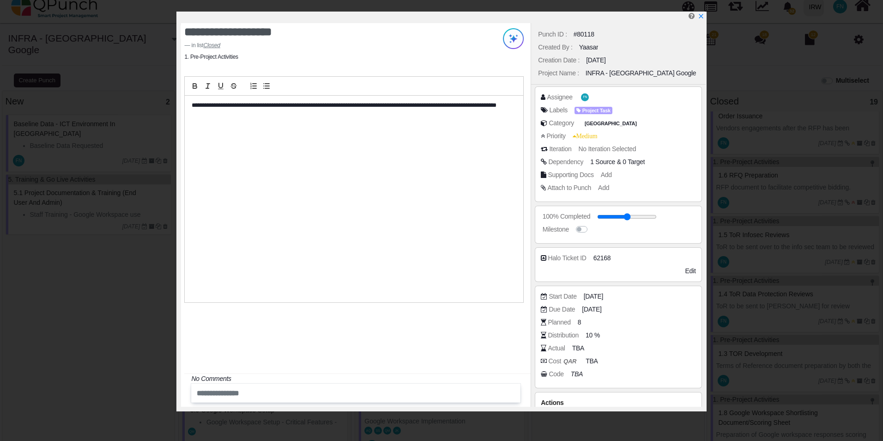
click at [640, 163] on span "0 Target" at bounding box center [634, 161] width 22 height 7
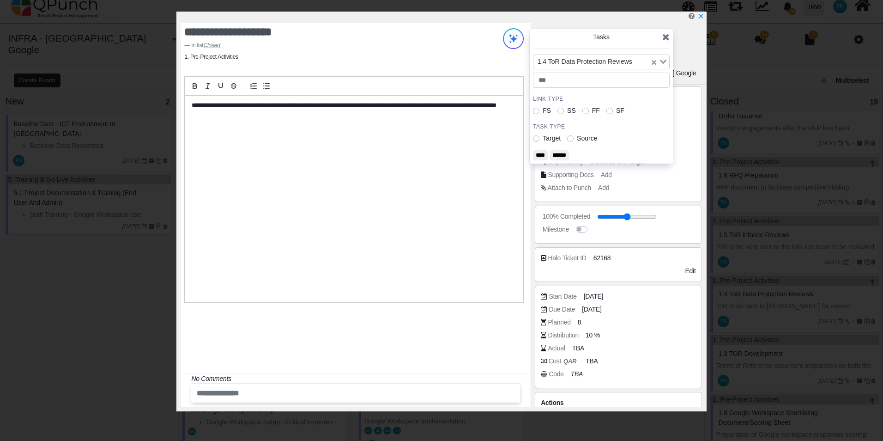
click at [655, 63] on icon "Clear Selected" at bounding box center [654, 62] width 5 height 5
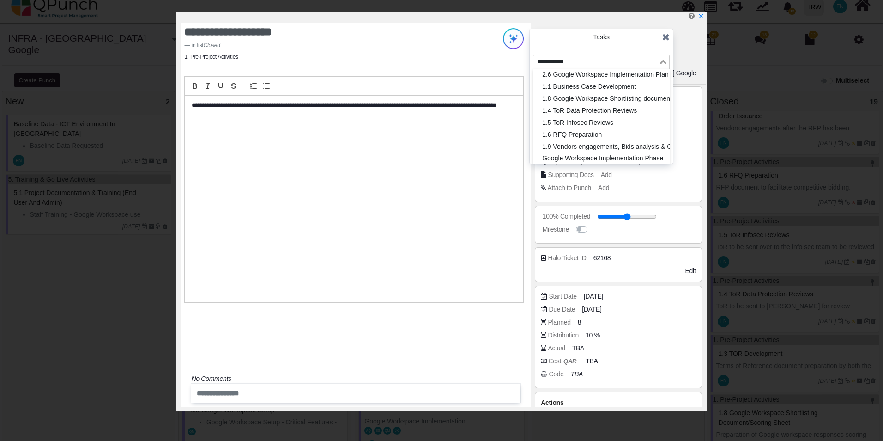
click at [665, 64] on div "Loading..." at bounding box center [664, 61] width 11 height 12
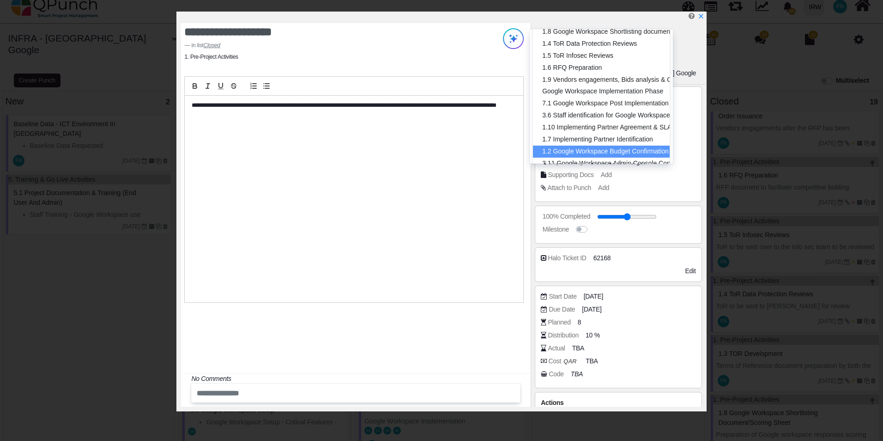
click at [634, 149] on li "1.2 Google Workspace Budget Confirmation" at bounding box center [601, 151] width 137 height 12
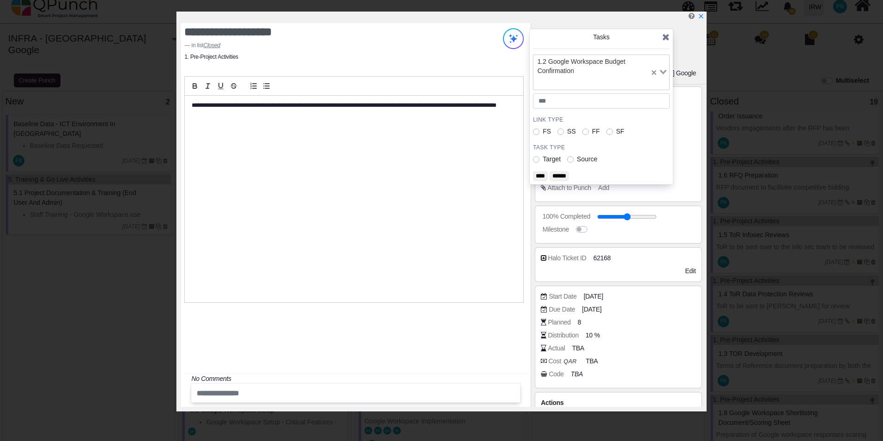
click at [541, 176] on input "****" at bounding box center [540, 176] width 15 height 10
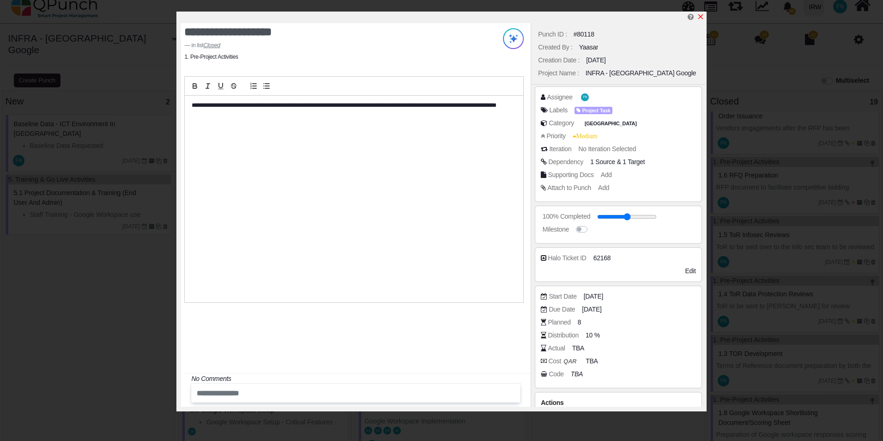
click at [702, 18] on icon "x" at bounding box center [700, 16] width 7 height 7
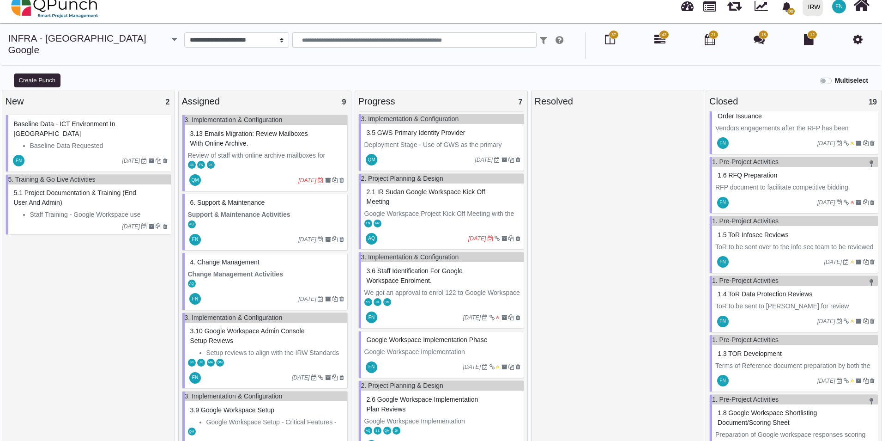
click at [768, 292] on span "1.4 ToR Data Protection Reviews" at bounding box center [765, 293] width 95 height 7
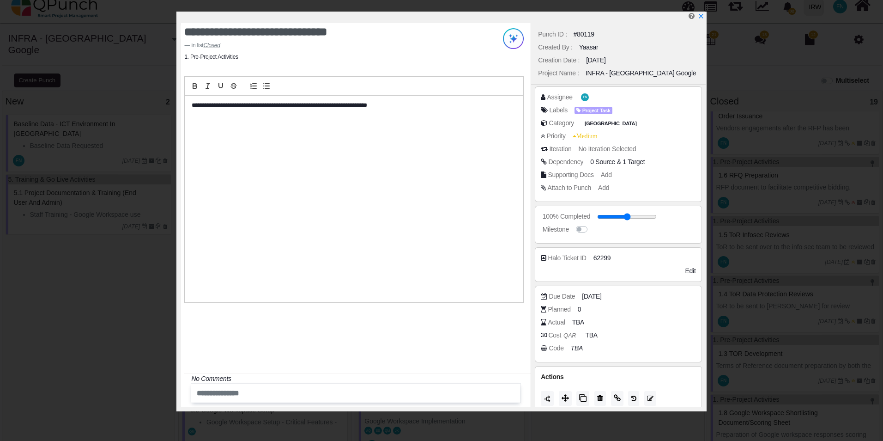
click at [623, 161] on span "1 Target" at bounding box center [634, 161] width 22 height 7
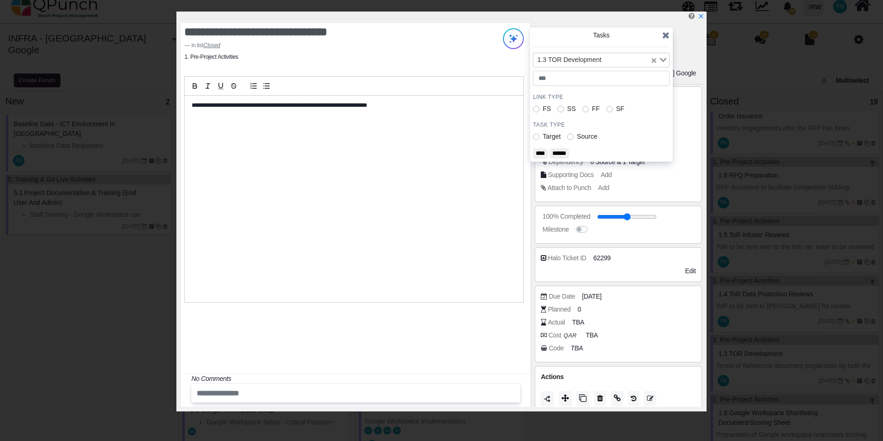
click at [543, 151] on input "****" at bounding box center [540, 153] width 15 height 10
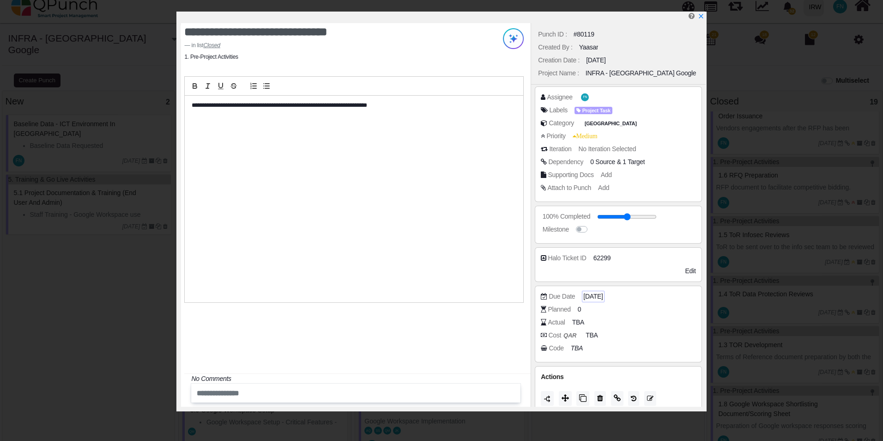
click at [603, 300] on span "[DATE]" at bounding box center [592, 296] width 19 height 10
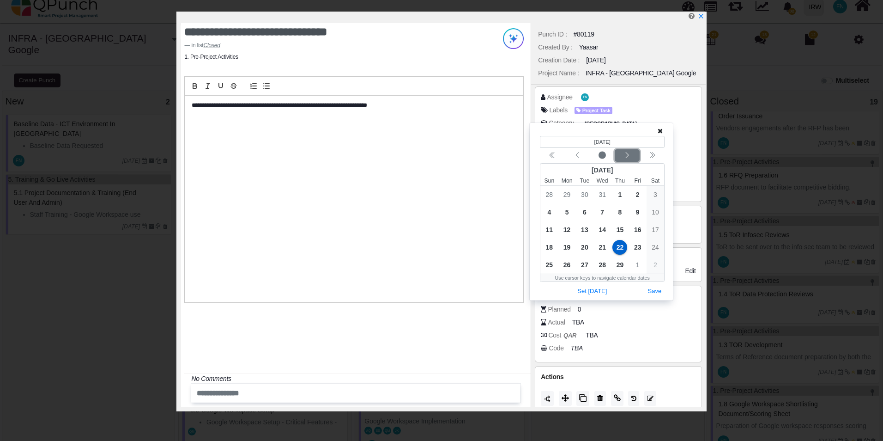
click at [626, 154] on icon "chevron left" at bounding box center [627, 155] width 7 height 7
click at [650, 155] on icon "chevron double left" at bounding box center [652, 155] width 7 height 7
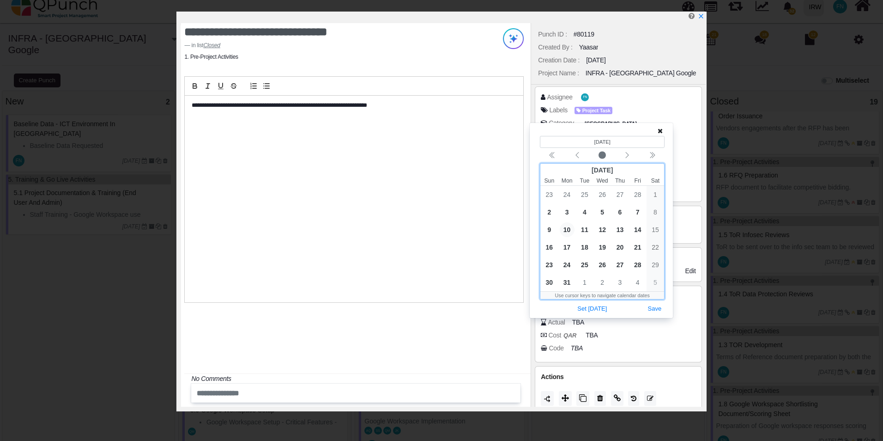
click at [564, 227] on span "10" at bounding box center [567, 229] width 15 height 15
click at [659, 306] on button "Save" at bounding box center [655, 309] width 20 height 12
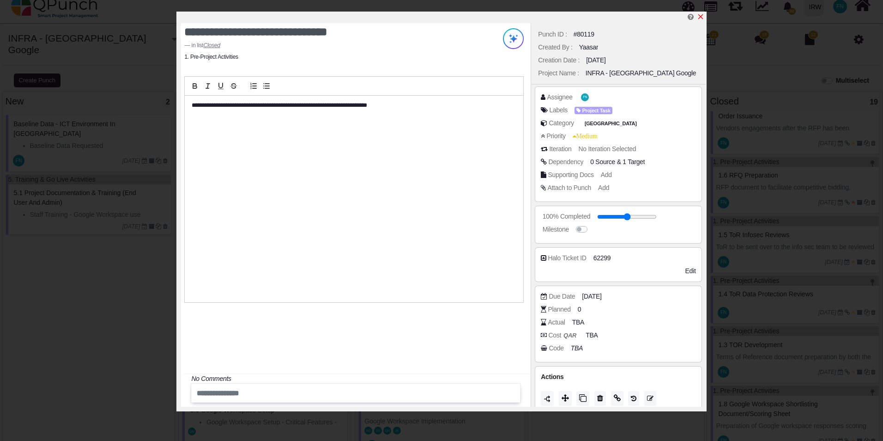
click at [700, 15] on icon "x" at bounding box center [700, 16] width 7 height 7
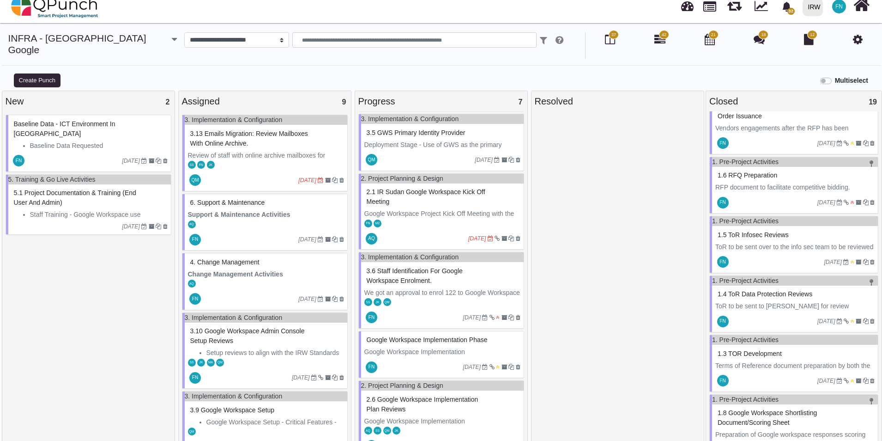
click at [766, 233] on span "1.5 ToR Infosec Reviews" at bounding box center [753, 234] width 71 height 7
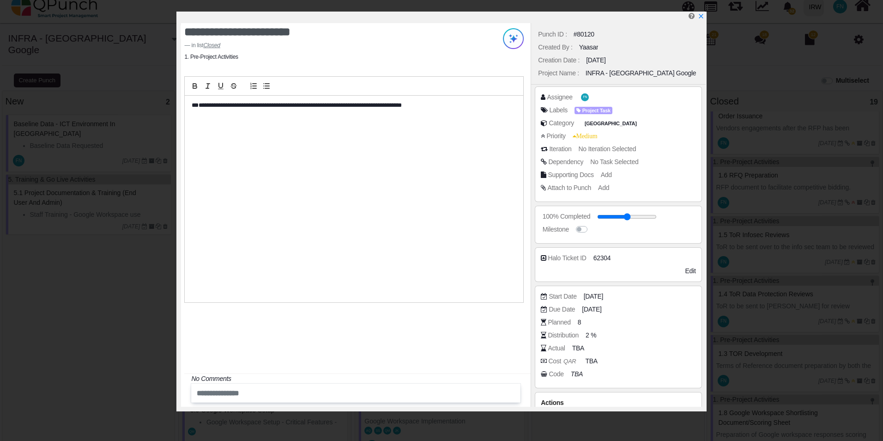
click at [618, 163] on span "No Task Selected" at bounding box center [614, 161] width 48 height 7
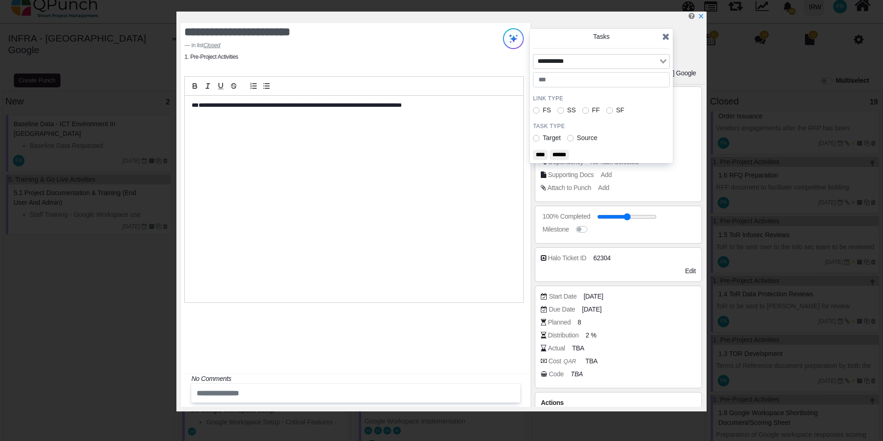
click at [647, 59] on input "Search for option" at bounding box center [595, 61] width 123 height 10
click at [663, 61] on icon "Search for option" at bounding box center [663, 61] width 6 height 5
click at [661, 62] on icon "Search for option" at bounding box center [663, 61] width 6 height 5
click at [669, 35] on icon at bounding box center [665, 36] width 7 height 9
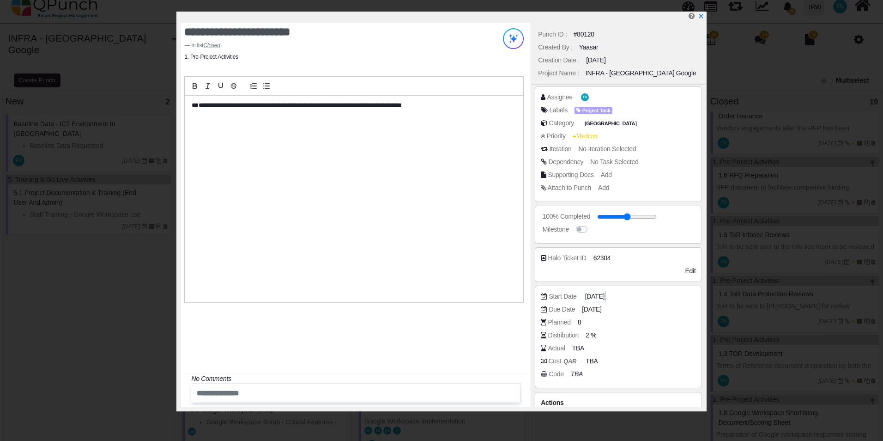
click at [605, 298] on span "[DATE]" at bounding box center [594, 296] width 19 height 10
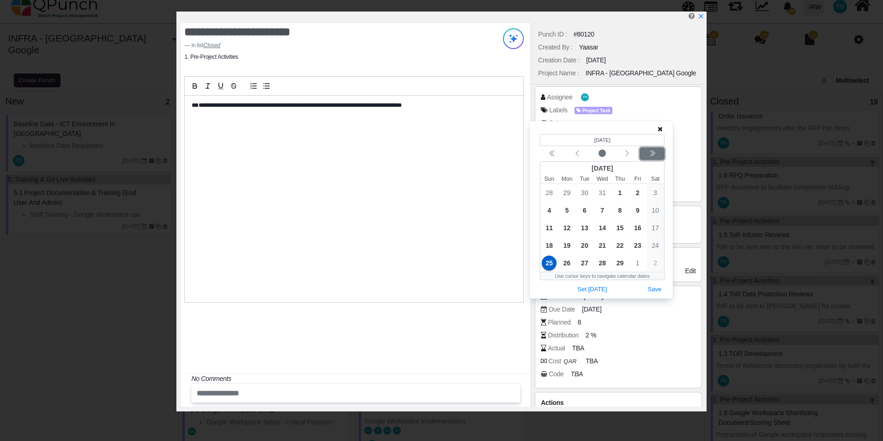
click at [660, 152] on div "Next year" at bounding box center [653, 153] width 22 height 9
click at [626, 149] on div "Next month" at bounding box center [628, 153] width 22 height 9
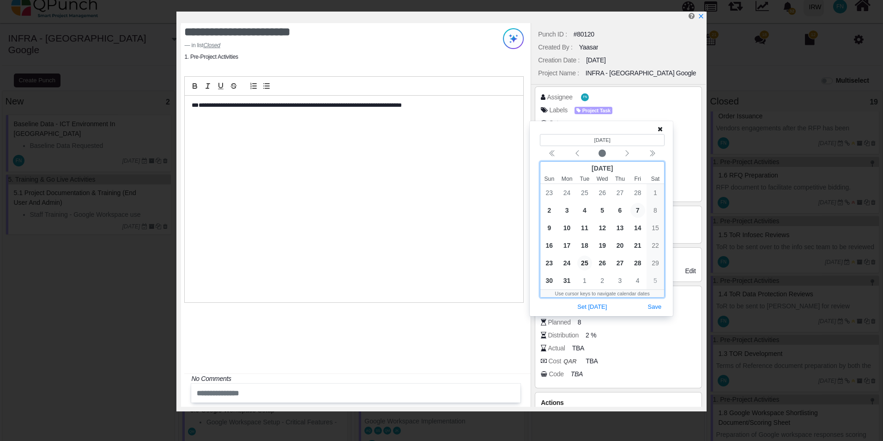
click at [639, 211] on span "7" at bounding box center [637, 210] width 15 height 15
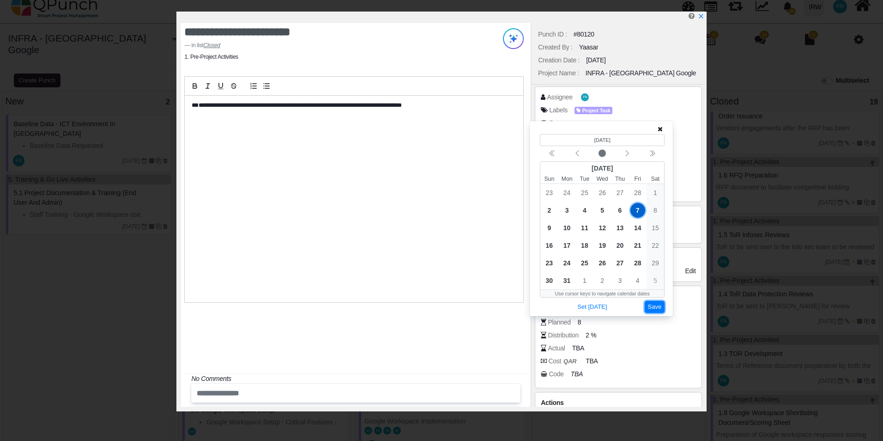
click at [656, 308] on button "Save" at bounding box center [655, 307] width 20 height 12
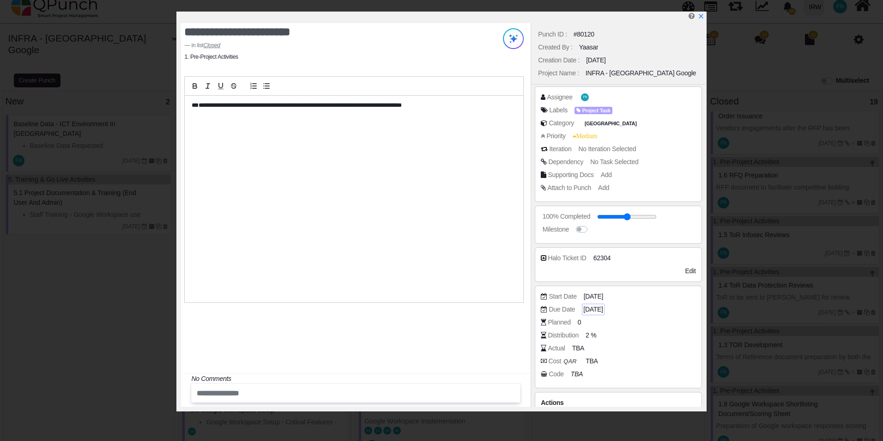
click at [600, 308] on span "[DATE]" at bounding box center [592, 309] width 19 height 10
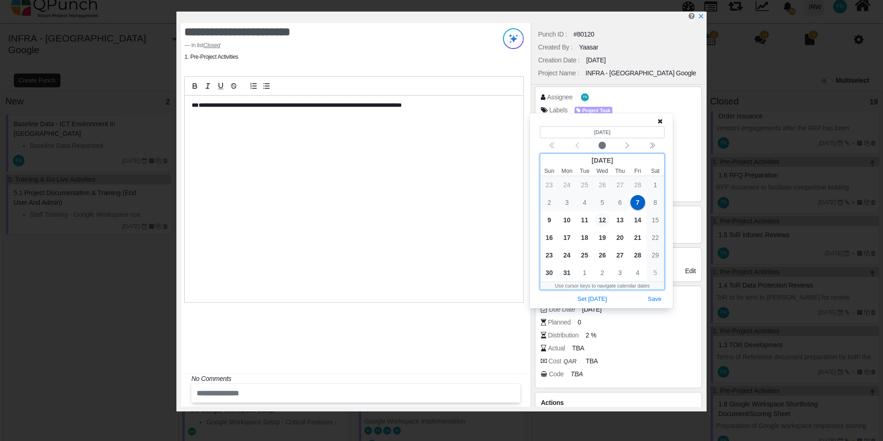
click at [602, 217] on span "12" at bounding box center [602, 219] width 15 height 15
click at [572, 221] on span "10" at bounding box center [567, 219] width 15 height 15
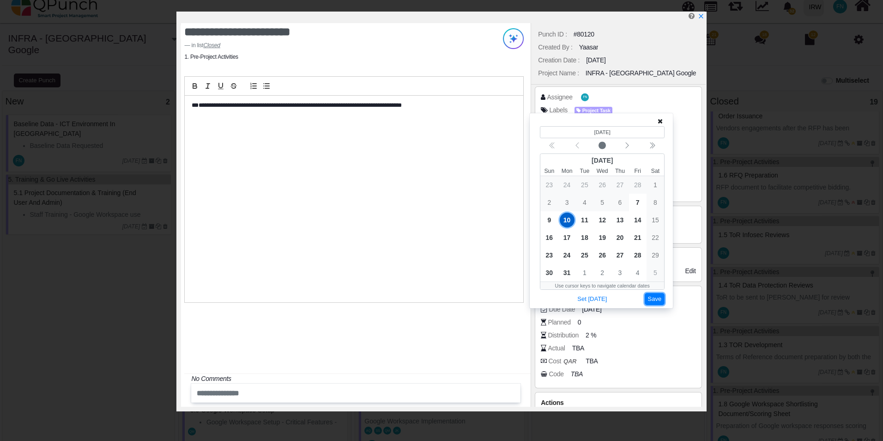
click at [653, 301] on button "Save" at bounding box center [655, 299] width 20 height 12
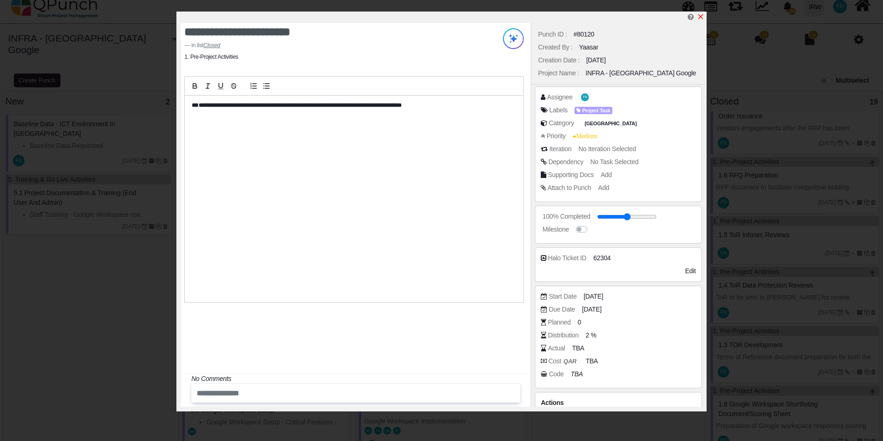
click at [701, 15] on icon "x" at bounding box center [700, 16] width 7 height 7
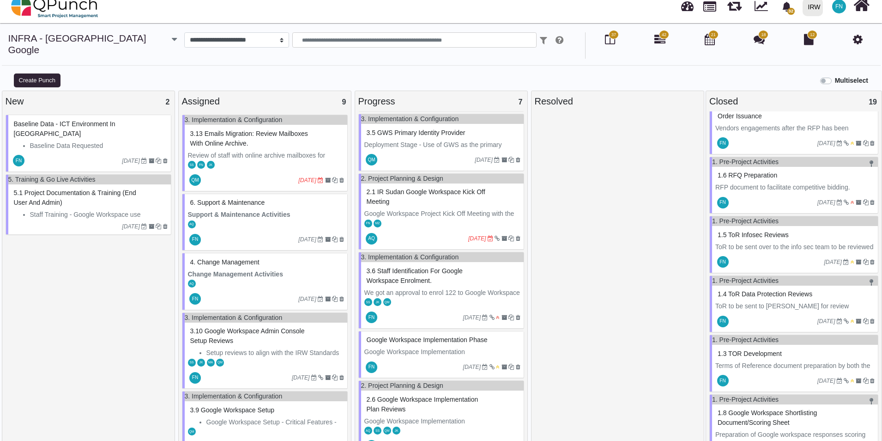
click at [751, 171] on span "1.6 RFQ Preparation" at bounding box center [748, 174] width 60 height 7
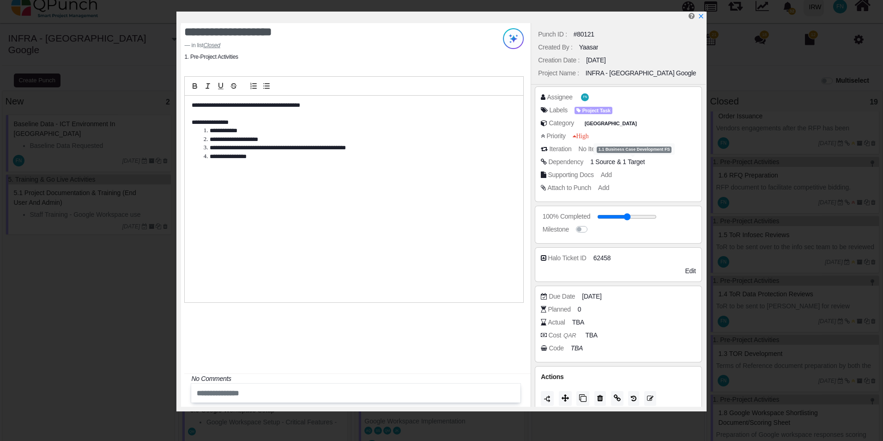
click at [633, 161] on span "1 Target" at bounding box center [634, 161] width 22 height 7
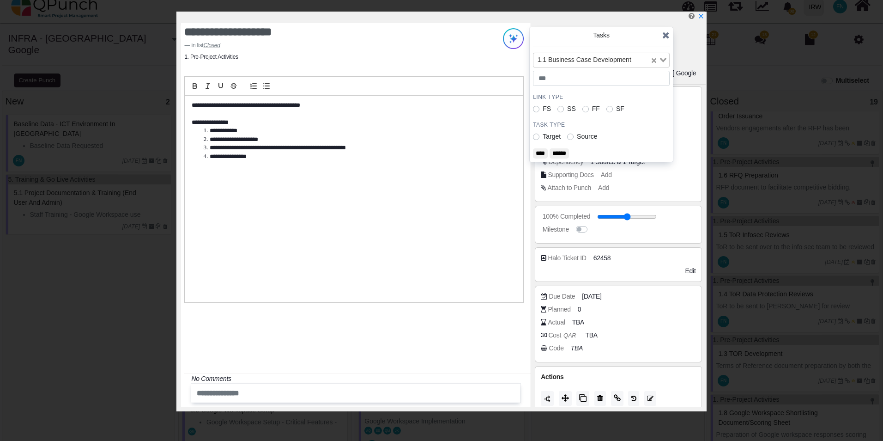
click at [655, 60] on icon "Clear Selected" at bounding box center [654, 60] width 5 height 5
click at [664, 58] on icon "Search for option" at bounding box center [663, 60] width 6 height 5
click at [653, 61] on input "Search for option" at bounding box center [595, 60] width 123 height 10
click at [664, 33] on icon at bounding box center [665, 34] width 7 height 9
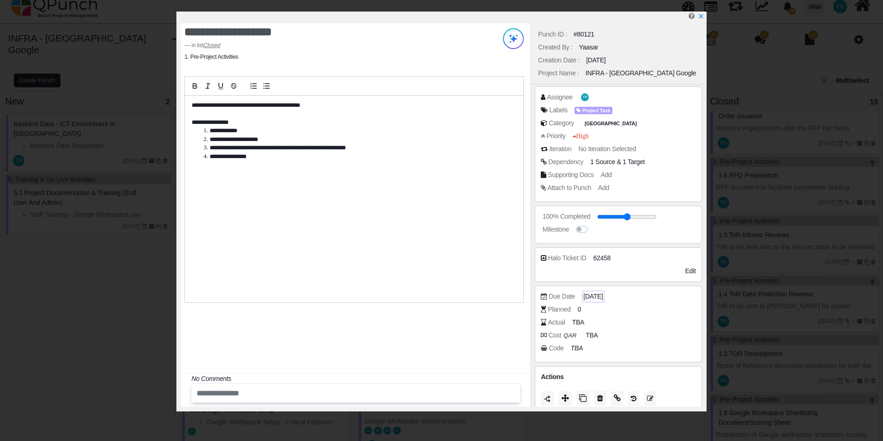
click at [601, 298] on span "[DATE]" at bounding box center [592, 296] width 19 height 10
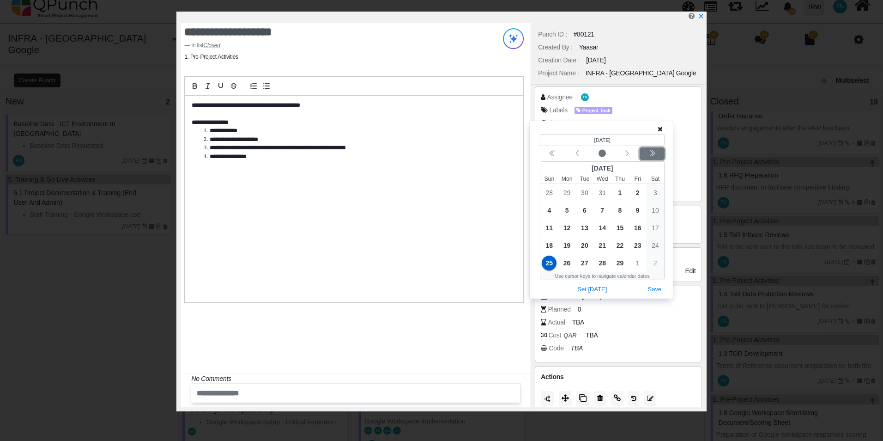
click at [650, 152] on icon "chevron double left" at bounding box center [652, 153] width 7 height 7
click at [630, 154] on icon "chevron left" at bounding box center [627, 153] width 7 height 7
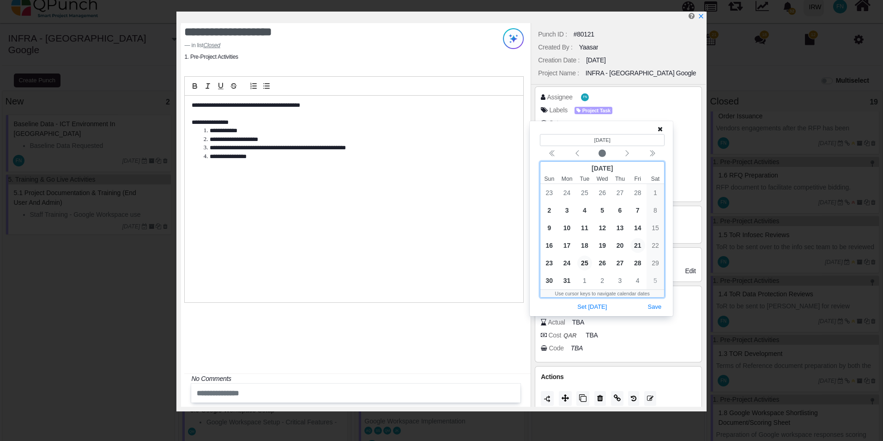
click at [641, 244] on span "21" at bounding box center [637, 245] width 15 height 15
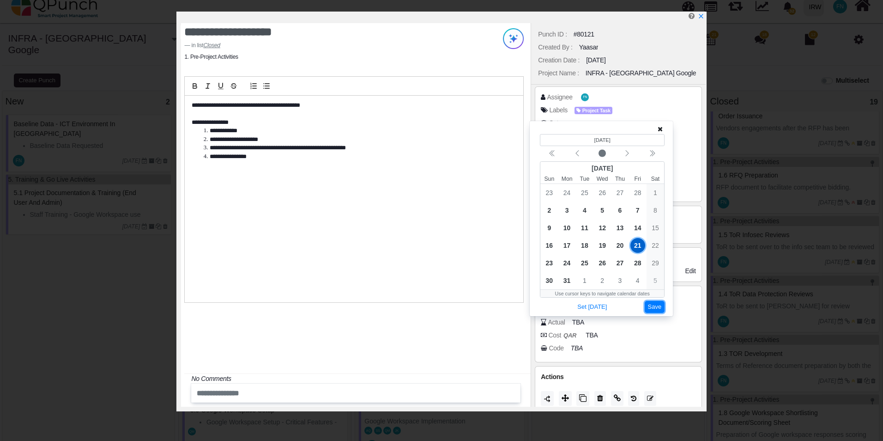
click at [661, 309] on button "Save" at bounding box center [655, 307] width 20 height 12
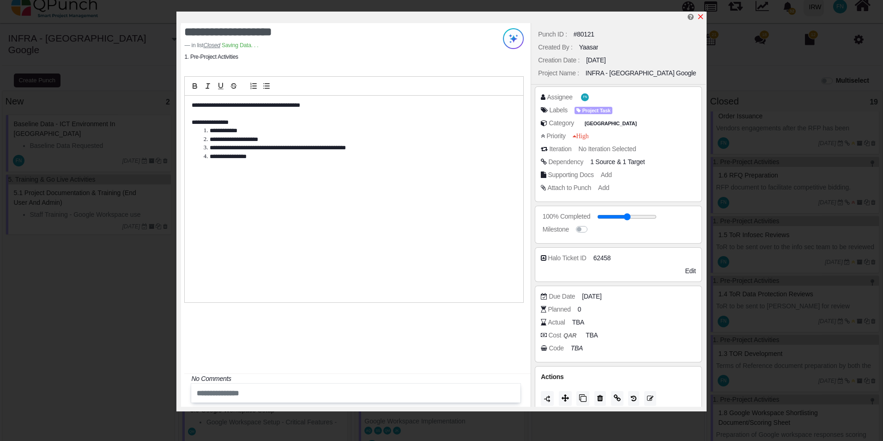
click at [700, 18] on icon "x" at bounding box center [700, 16] width 5 height 5
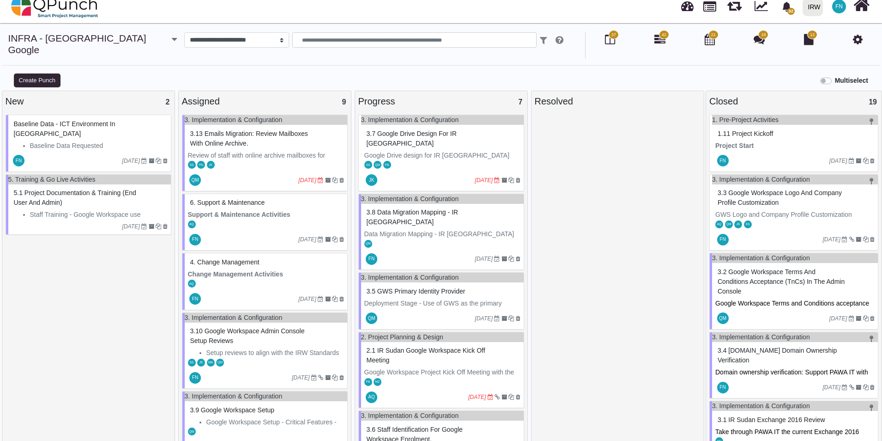
scroll to position [9, 0]
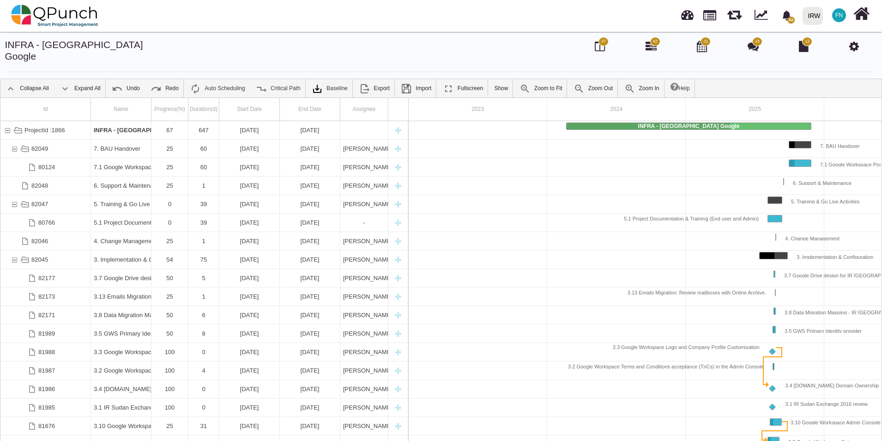
scroll to position [0, 82]
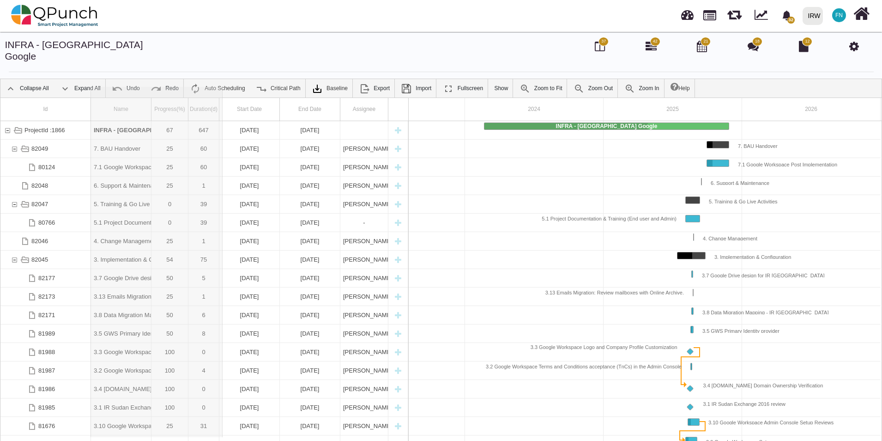
drag, startPoint x: 151, startPoint y: 100, endPoint x: 223, endPoint y: 101, distance: 72.5
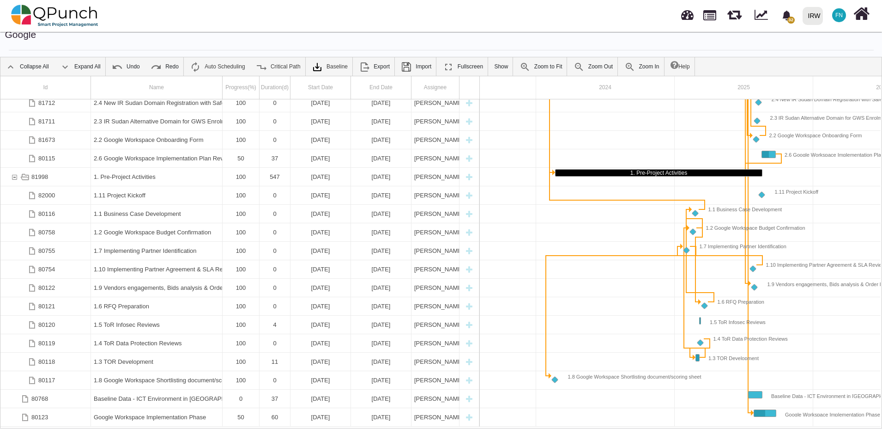
scroll to position [30, 0]
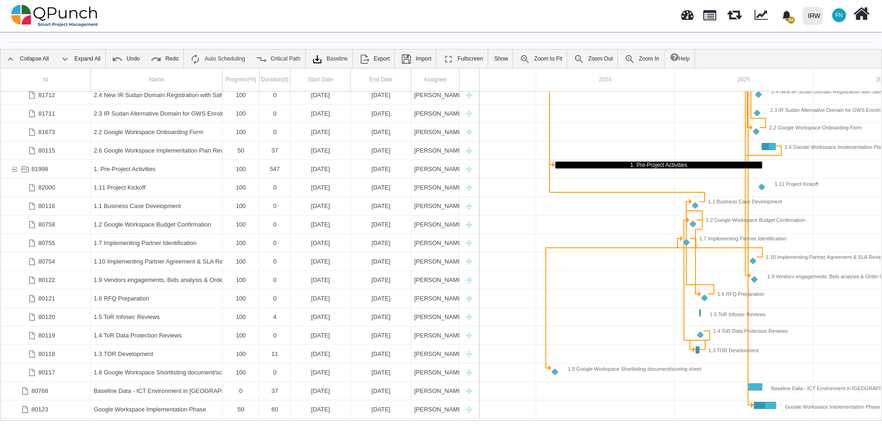
drag, startPoint x: 620, startPoint y: 407, endPoint x: 734, endPoint y: 411, distance: 114.1
click at [697, 412] on body "32 Notification Clear GWS Primary Identity provider Qasim Munir 21-08-2025 GWS …" at bounding box center [441, 220] width 882 height 441
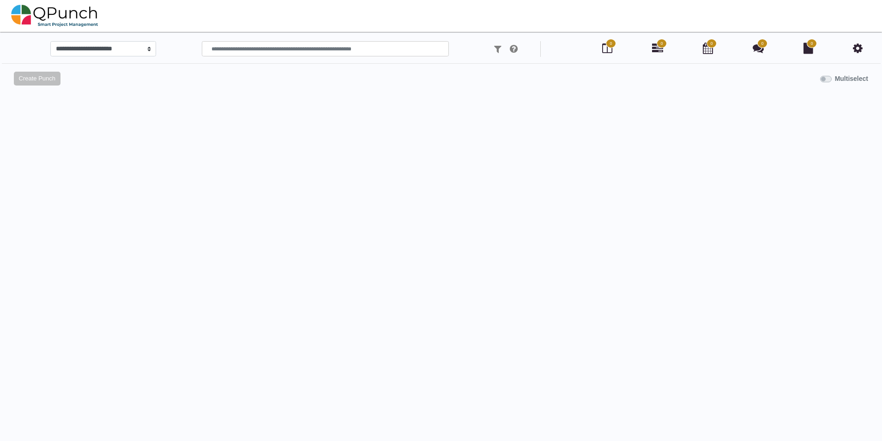
scroll to position [9, 0]
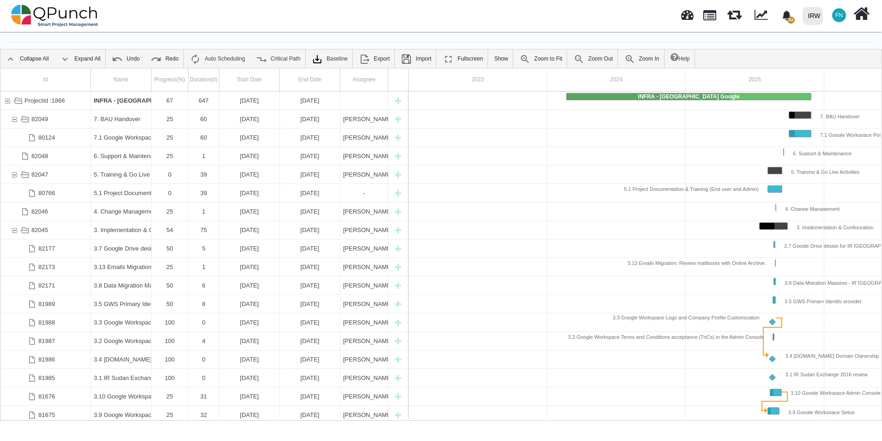
scroll to position [0, 82]
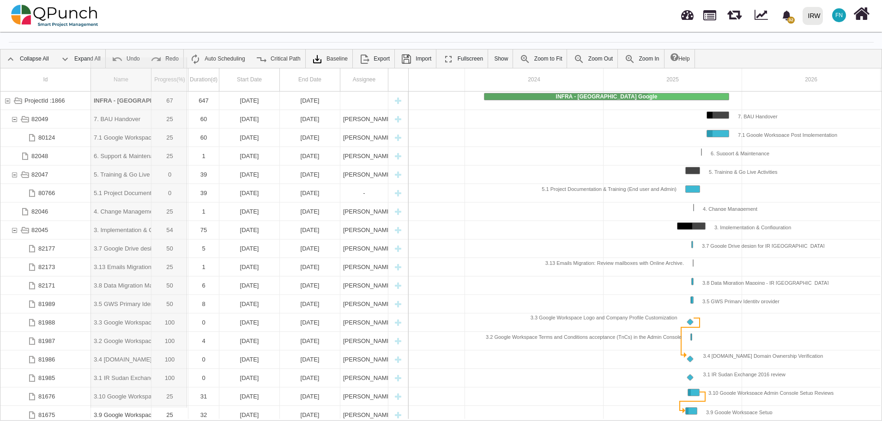
drag, startPoint x: 151, startPoint y: 66, endPoint x: 187, endPoint y: 69, distance: 36.7
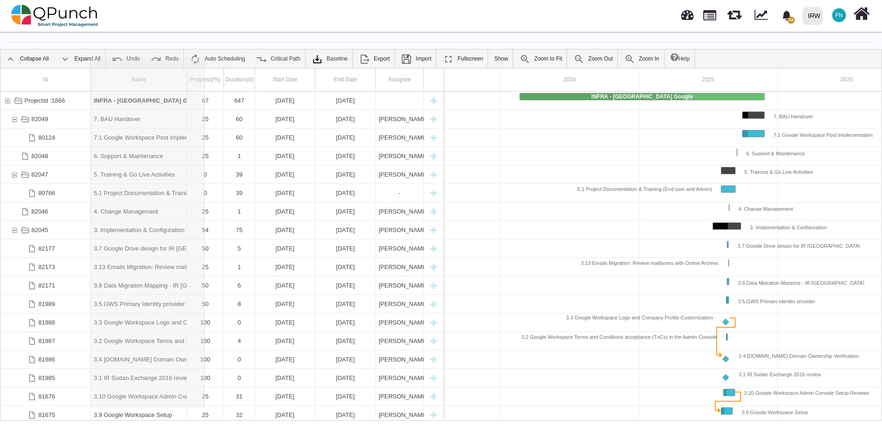
drag, startPoint x: 188, startPoint y: 69, endPoint x: 205, endPoint y: 67, distance: 16.3
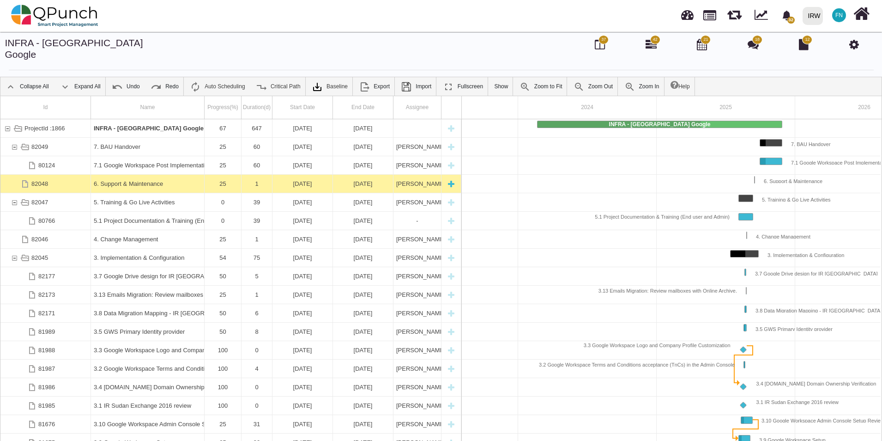
scroll to position [0, 0]
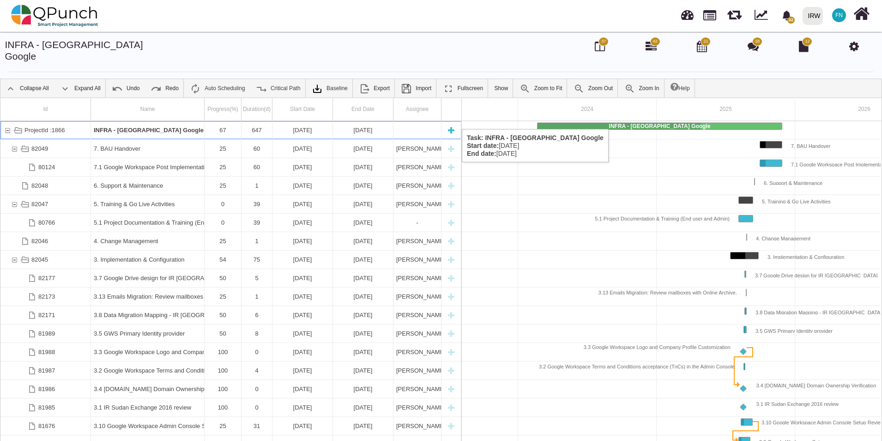
click at [302, 121] on div "[DATE]" at bounding box center [302, 130] width 55 height 18
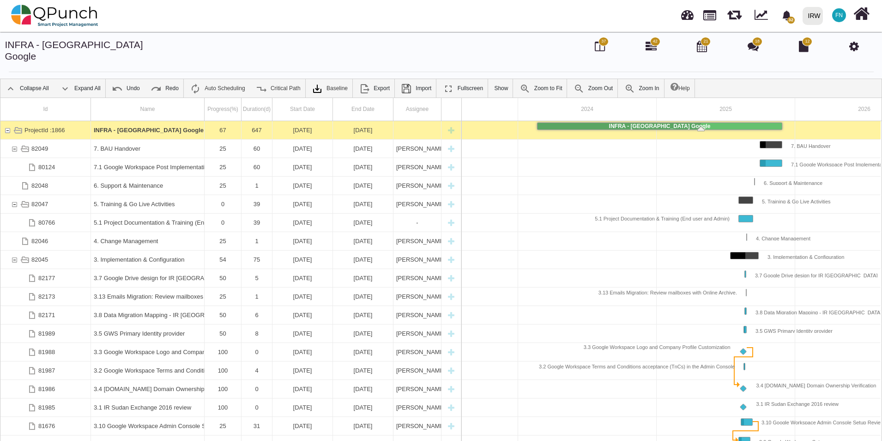
scroll to position [0, 111]
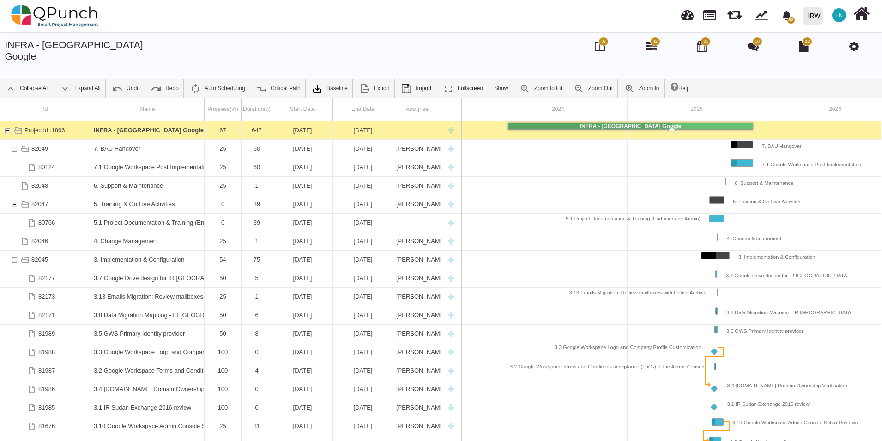
click at [302, 121] on div "[DATE]" at bounding box center [302, 130] width 55 height 18
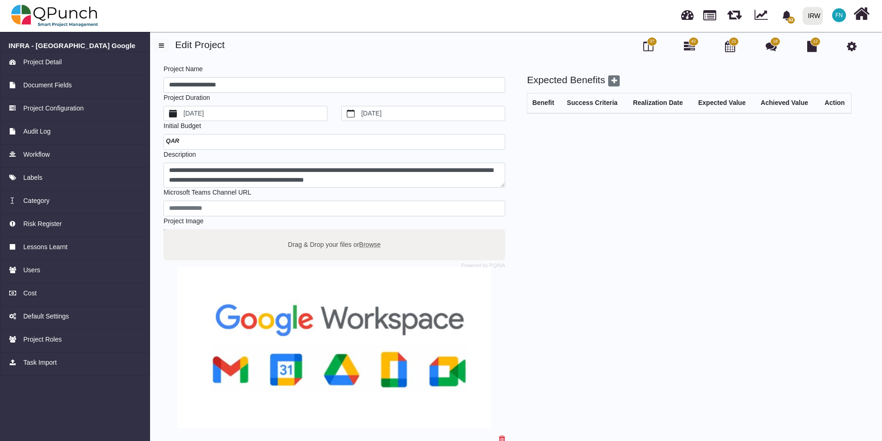
click at [220, 111] on label "[DATE]" at bounding box center [254, 113] width 145 height 15
click at [182, 111] on button "[DATE]" at bounding box center [173, 113] width 18 height 15
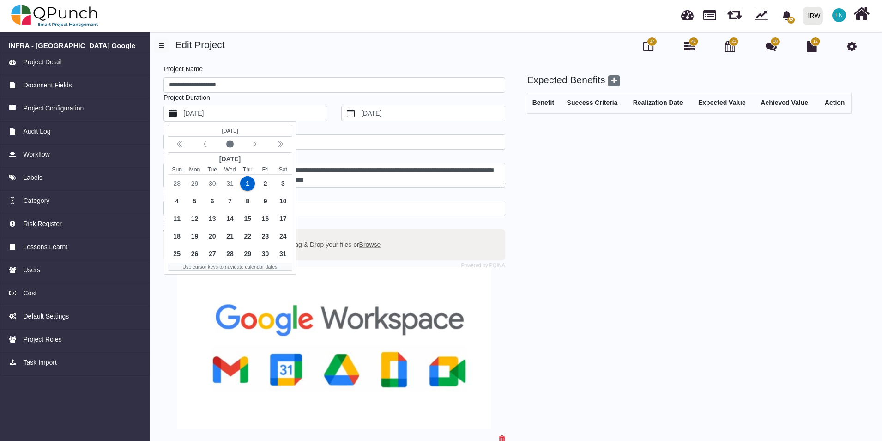
click at [222, 111] on label "[DATE]" at bounding box center [254, 113] width 145 height 15
click at [182, 111] on button "[DATE]" at bounding box center [173, 113] width 18 height 15
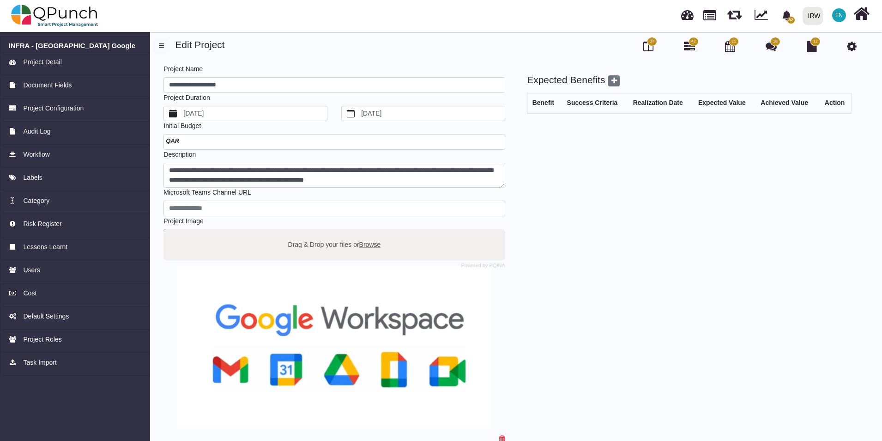
click at [222, 111] on label "[DATE]" at bounding box center [254, 113] width 145 height 15
click at [182, 111] on button "[DATE]" at bounding box center [173, 113] width 18 height 15
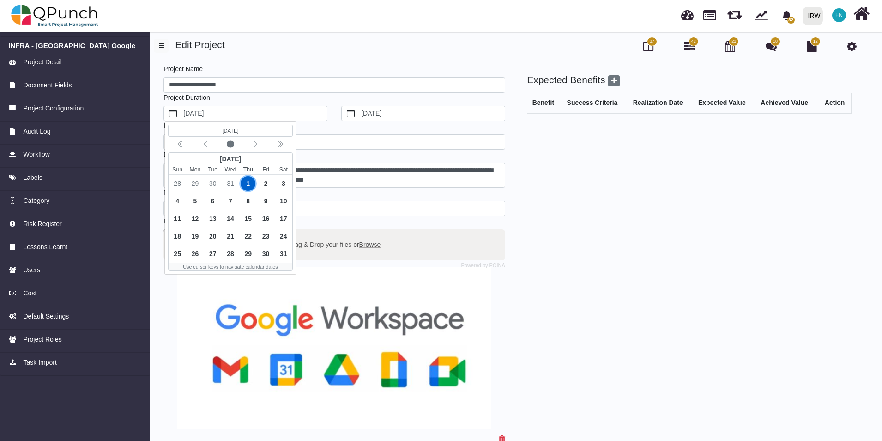
click at [249, 183] on span "1" at bounding box center [248, 183] width 15 height 15
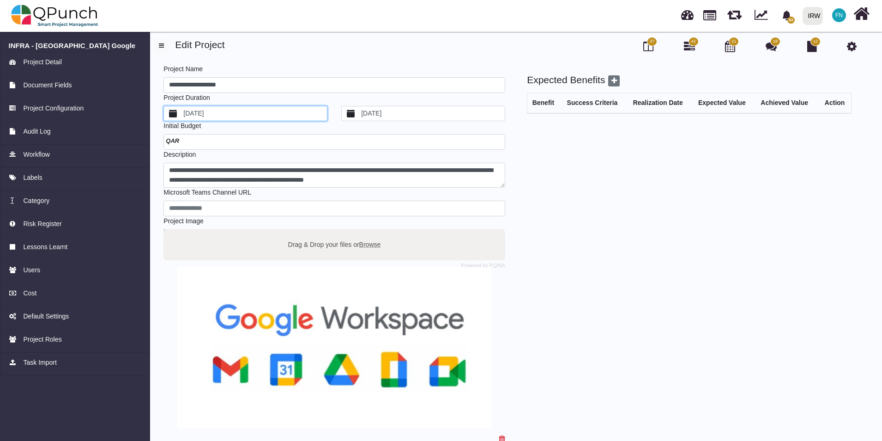
click at [407, 108] on label "9/30/2024" at bounding box center [432, 113] width 145 height 15
click at [360, 108] on button "9/30/2024" at bounding box center [351, 113] width 18 height 15
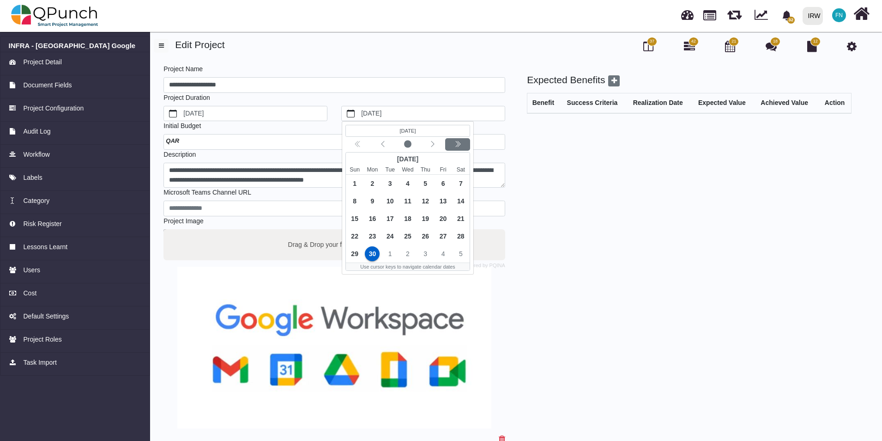
click at [456, 145] on icon "chevron double left" at bounding box center [457, 143] width 7 height 7
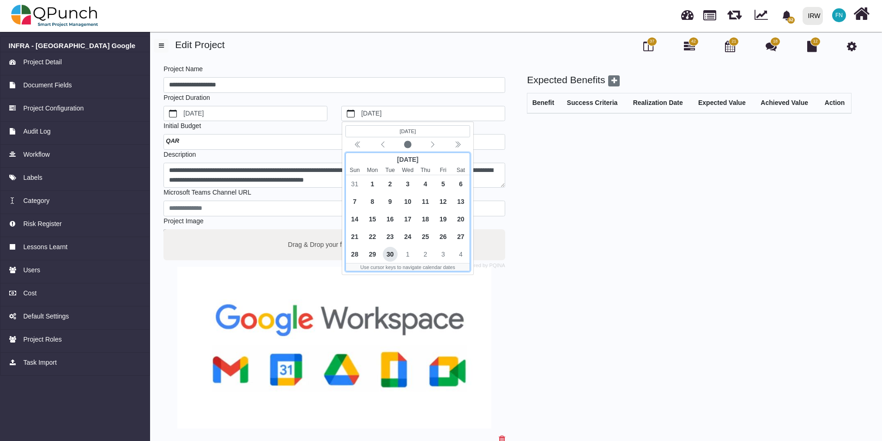
click at [390, 252] on span "30" at bounding box center [390, 254] width 15 height 15
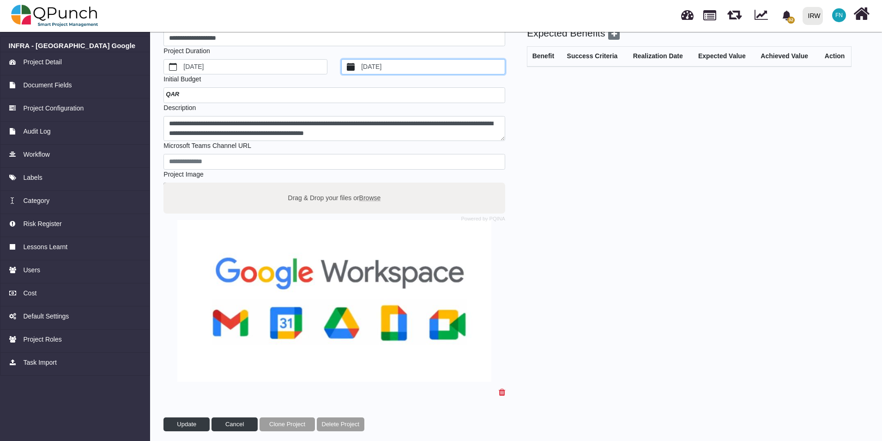
scroll to position [52, 0]
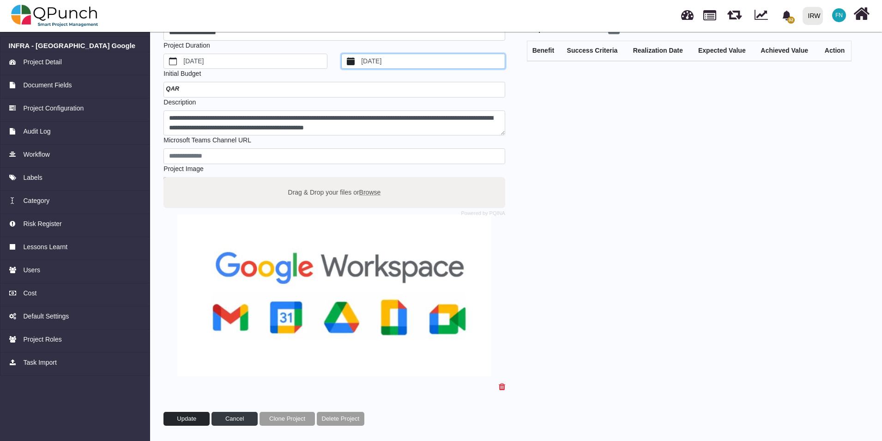
click at [192, 418] on span "Update" at bounding box center [186, 418] width 19 height 7
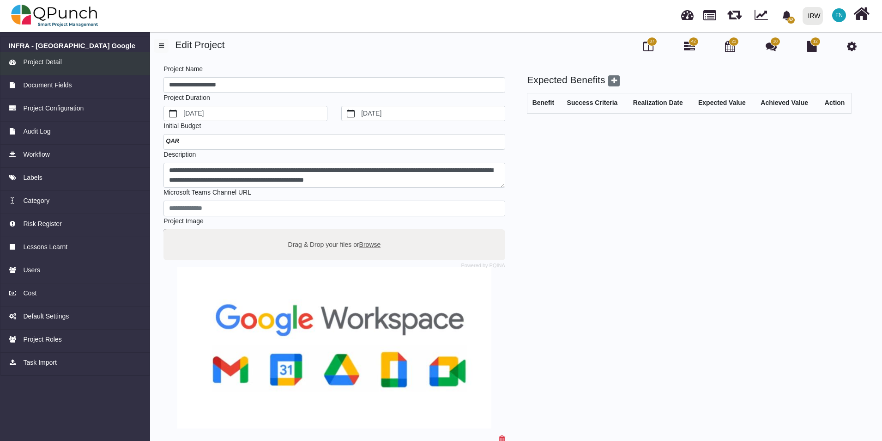
click at [43, 60] on span "Project Detail" at bounding box center [42, 62] width 38 height 10
click at [46, 83] on span "Document Fields" at bounding box center [47, 85] width 48 height 10
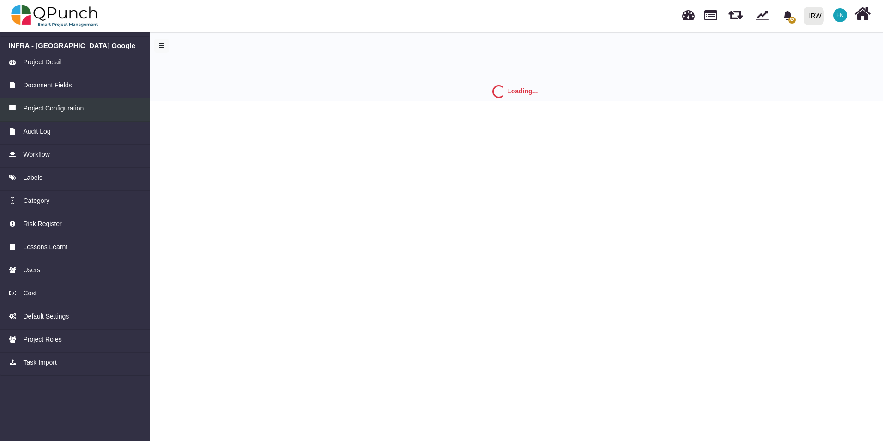
click at [67, 110] on span "Project Configuration" at bounding box center [53, 108] width 61 height 10
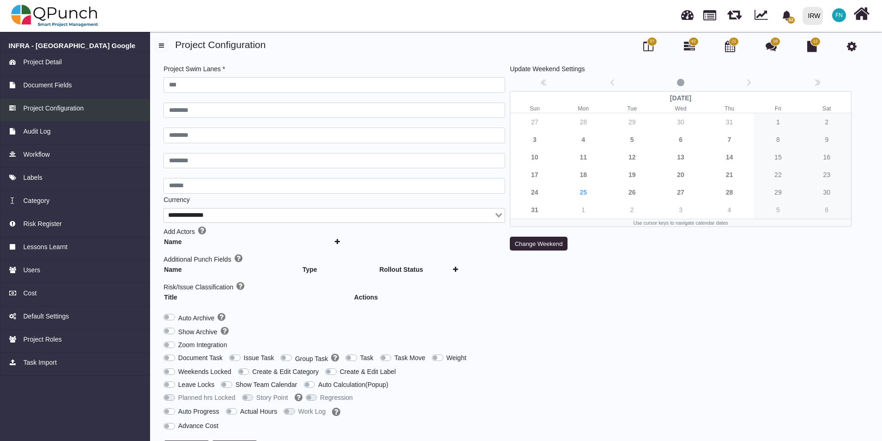
type input "***"
type input "********"
type input "******"
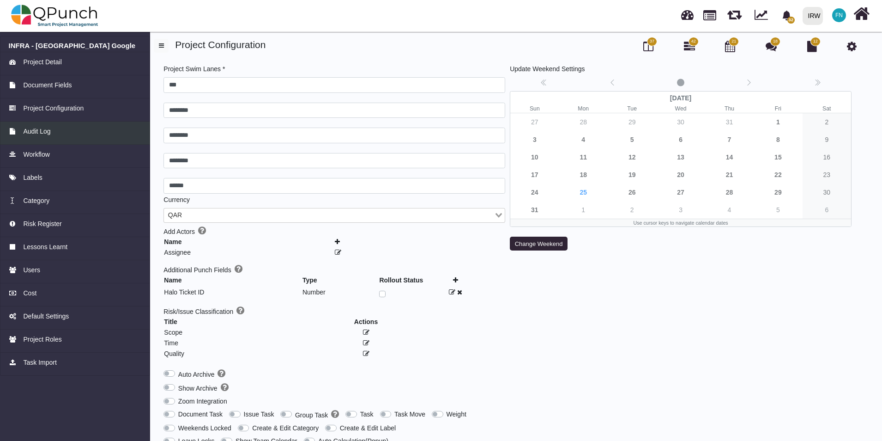
click at [48, 133] on span "Audit Log" at bounding box center [36, 132] width 27 height 10
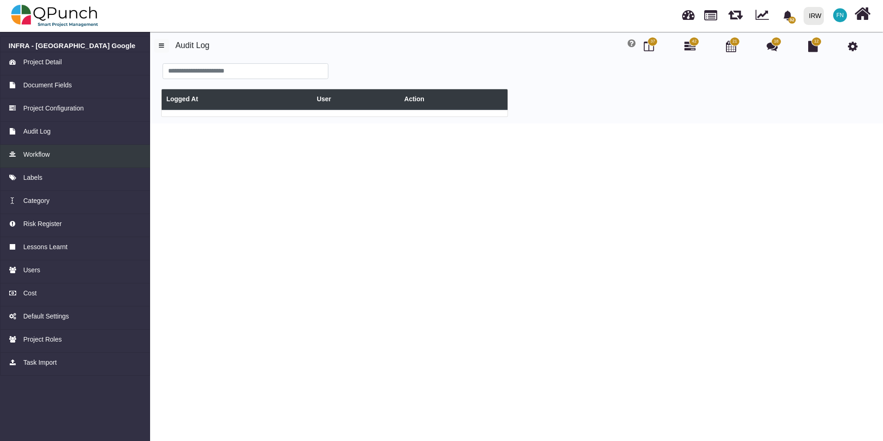
click at [49, 152] on span "Workflow" at bounding box center [36, 155] width 26 height 10
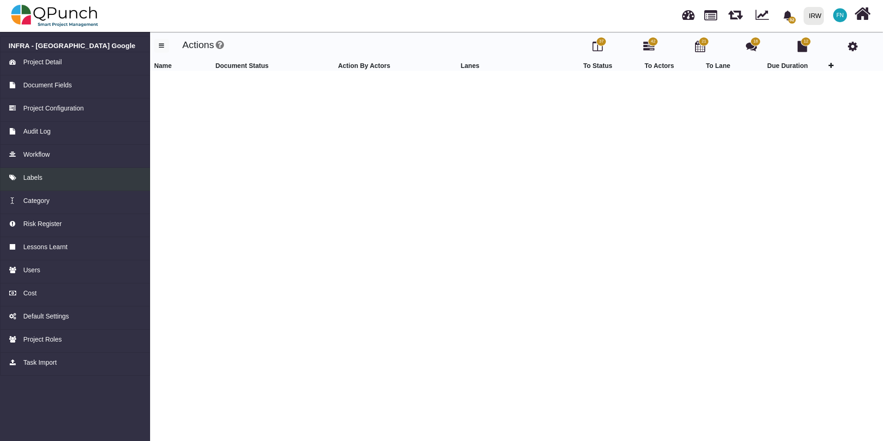
click at [37, 178] on span "Labels" at bounding box center [32, 178] width 19 height 10
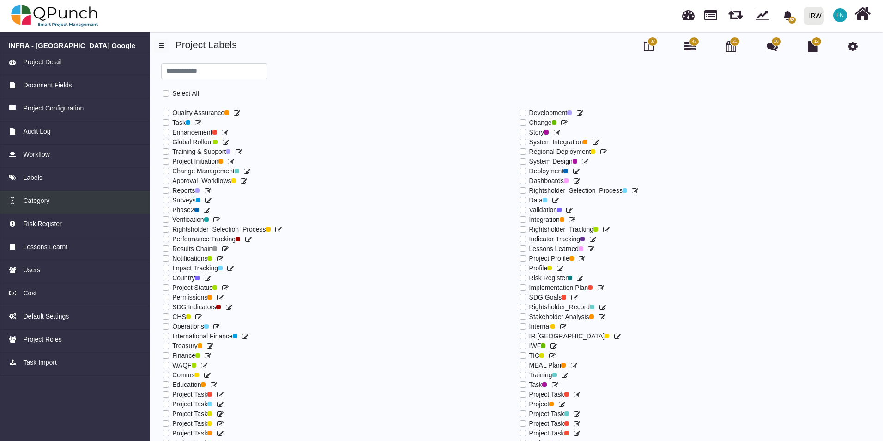
click at [49, 199] on div "Category" at bounding box center [75, 201] width 133 height 10
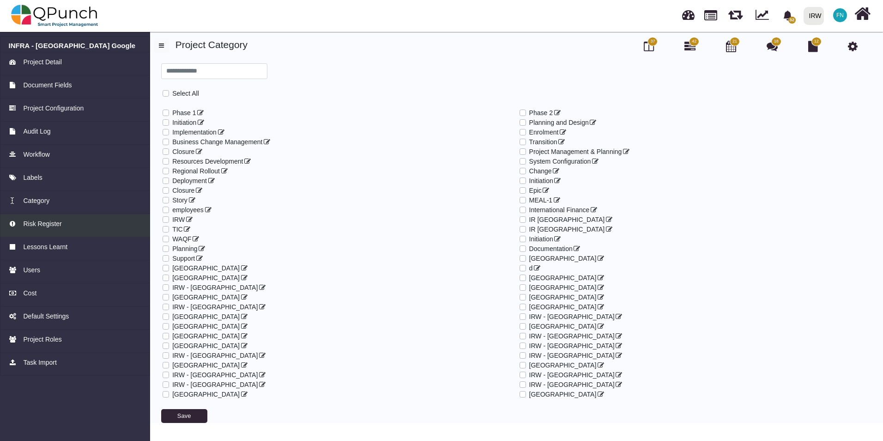
click at [52, 222] on span "Risk Register" at bounding box center [42, 224] width 38 height 10
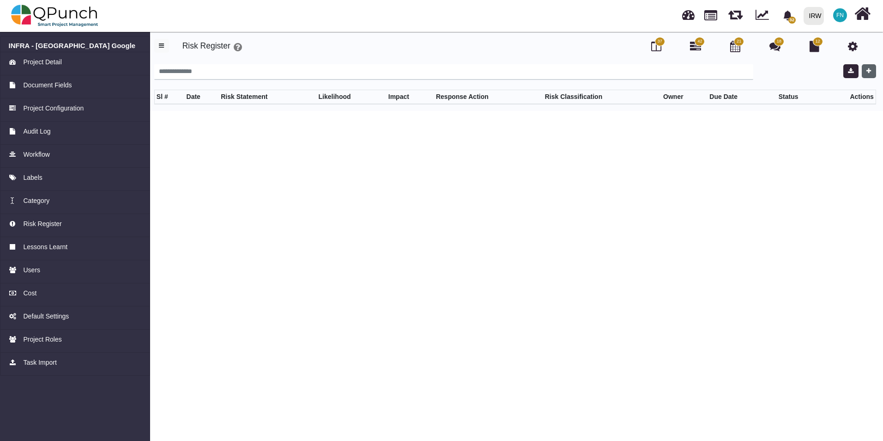
click at [871, 73] on icon "button" at bounding box center [869, 71] width 5 height 6
select select "*"
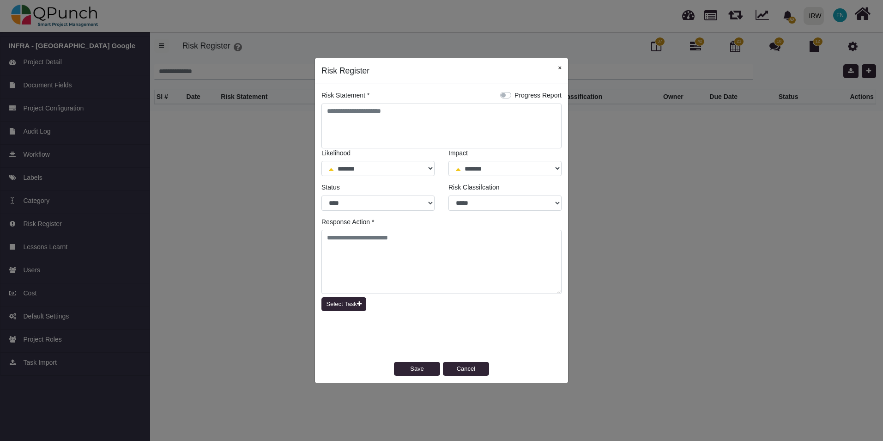
click at [561, 66] on button "×" at bounding box center [560, 67] width 17 height 19
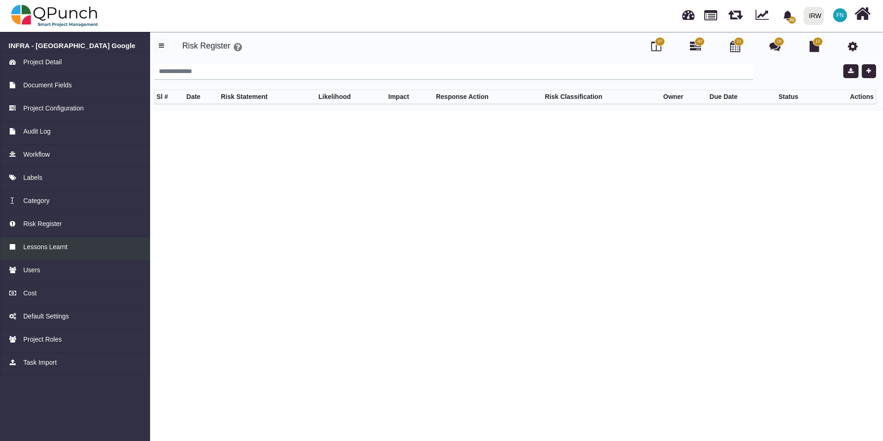
click at [63, 247] on span "Lessons Learnt" at bounding box center [45, 247] width 44 height 10
click at [63, 275] on link "Users" at bounding box center [75, 271] width 150 height 23
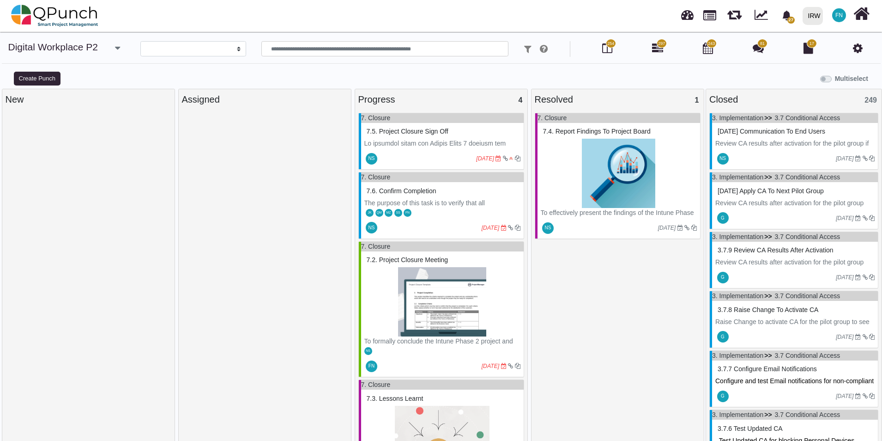
select select
